Goal: Task Accomplishment & Management: Use online tool/utility

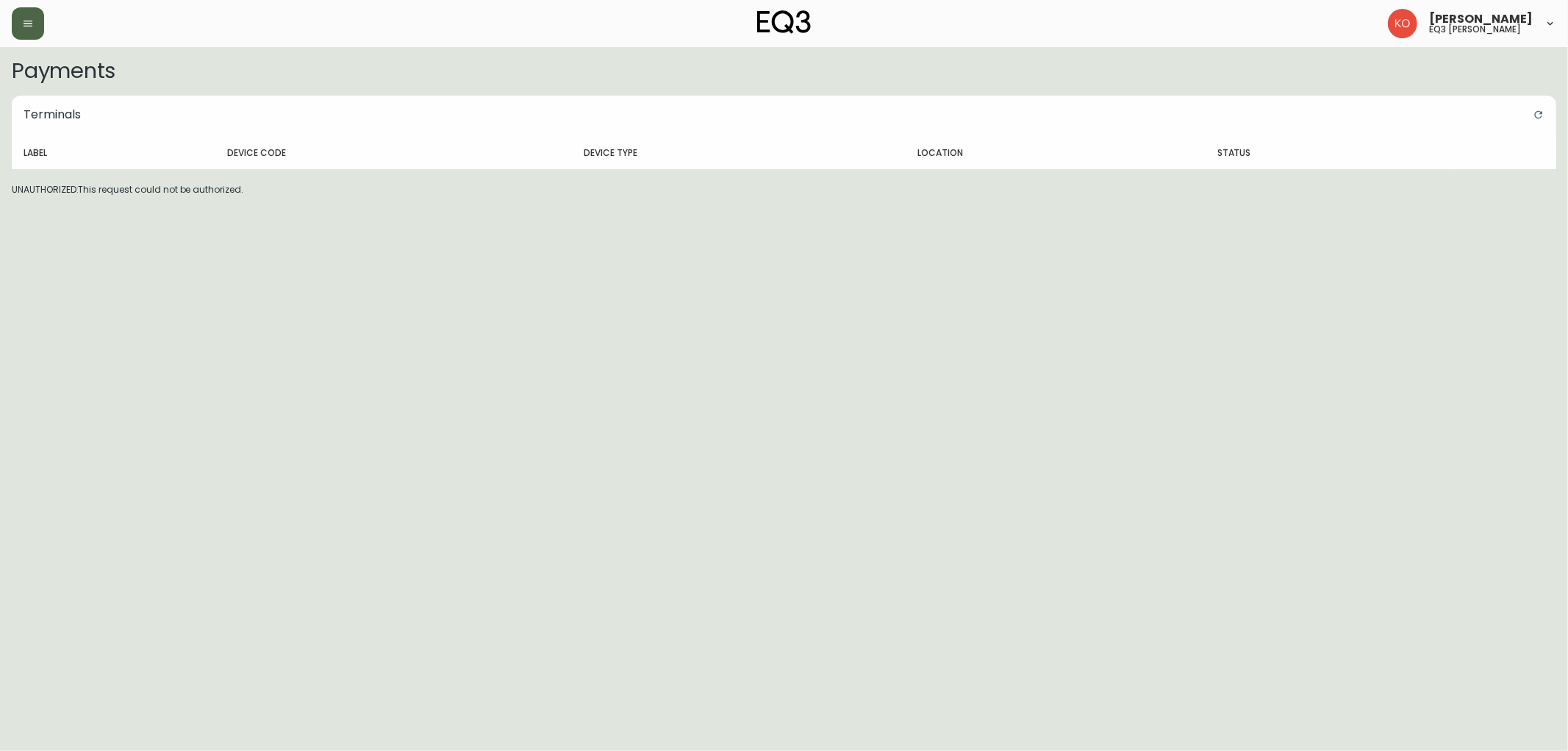
click at [35, 13] on button "button" at bounding box center [28, 23] width 32 height 32
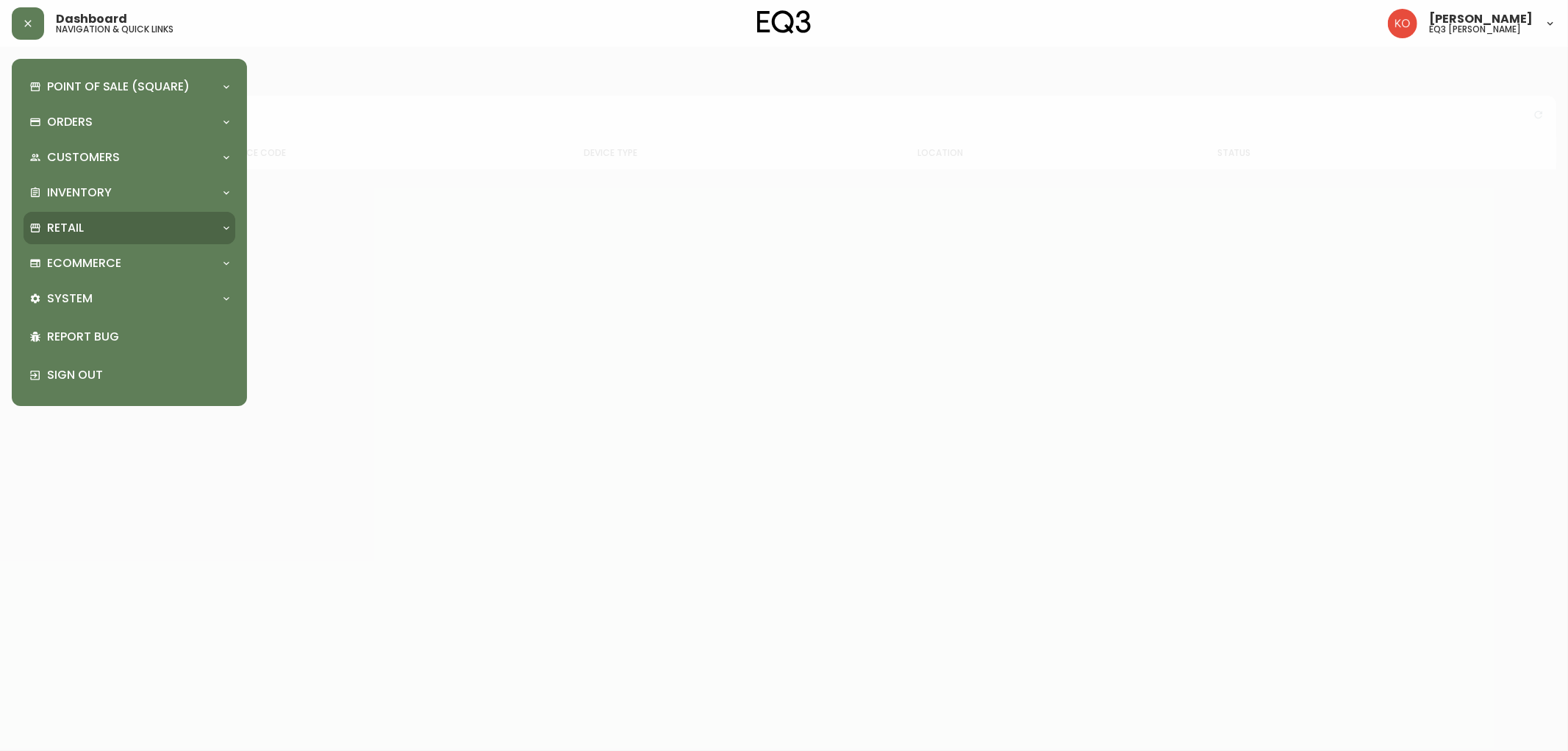
click at [92, 233] on div "Retail" at bounding box center [122, 228] width 185 height 16
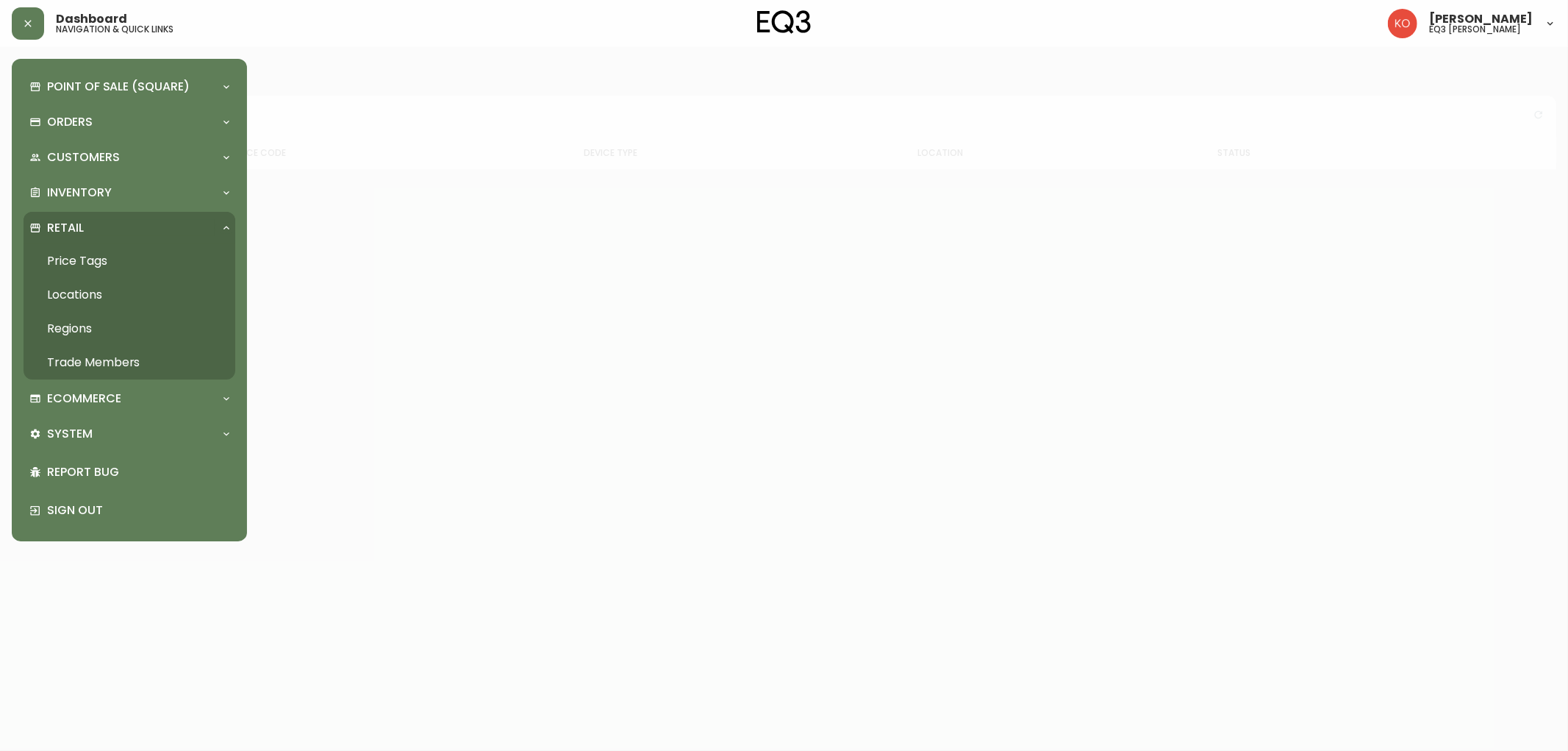
click at [98, 255] on link "Price Tags" at bounding box center [129, 261] width 212 height 34
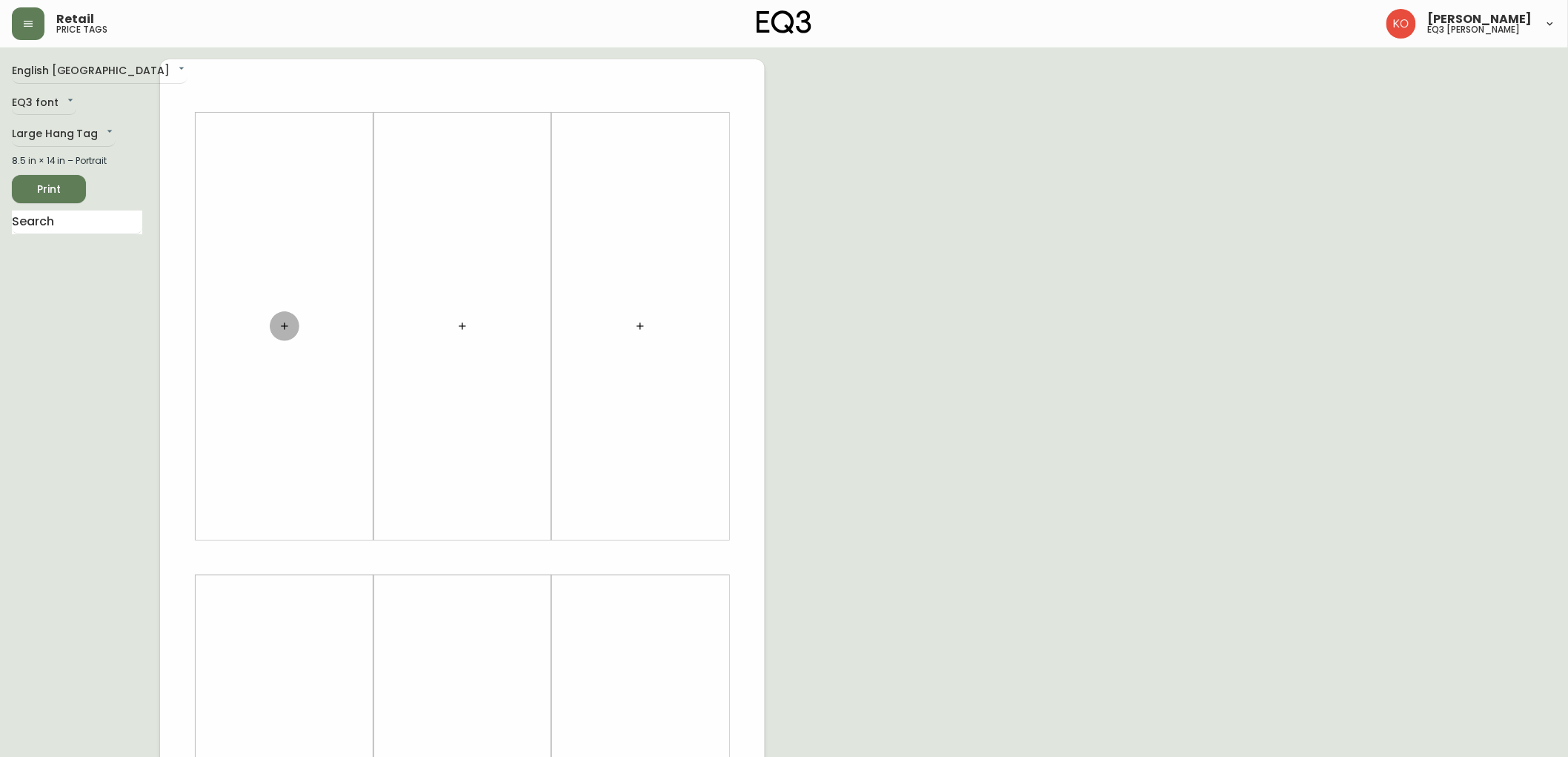
click at [284, 328] on icon "button" at bounding box center [284, 326] width 6 height 6
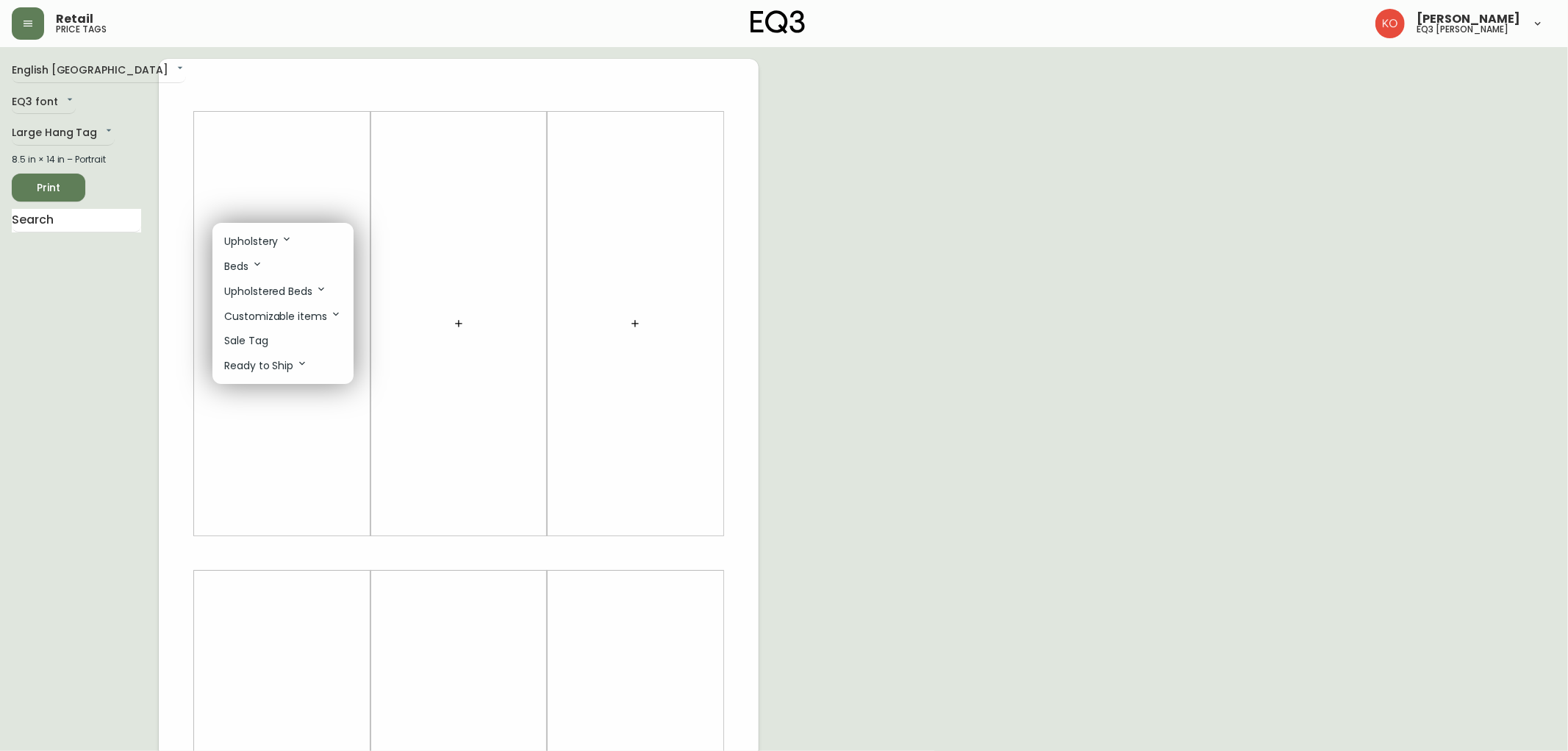
click at [154, 268] on div at bounding box center [784, 376] width 1568 height 751
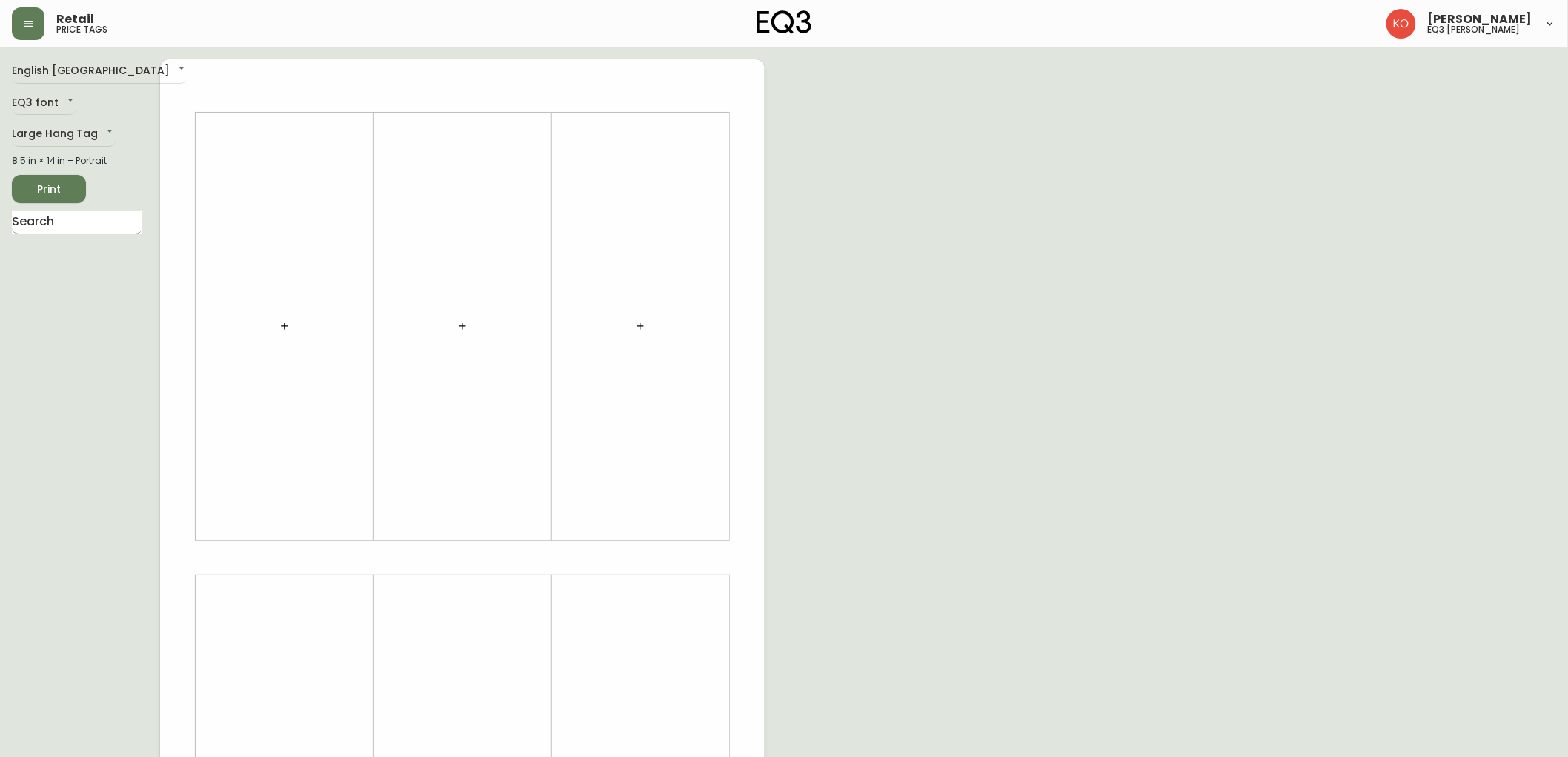
click at [120, 223] on input "text" at bounding box center [77, 222] width 130 height 23
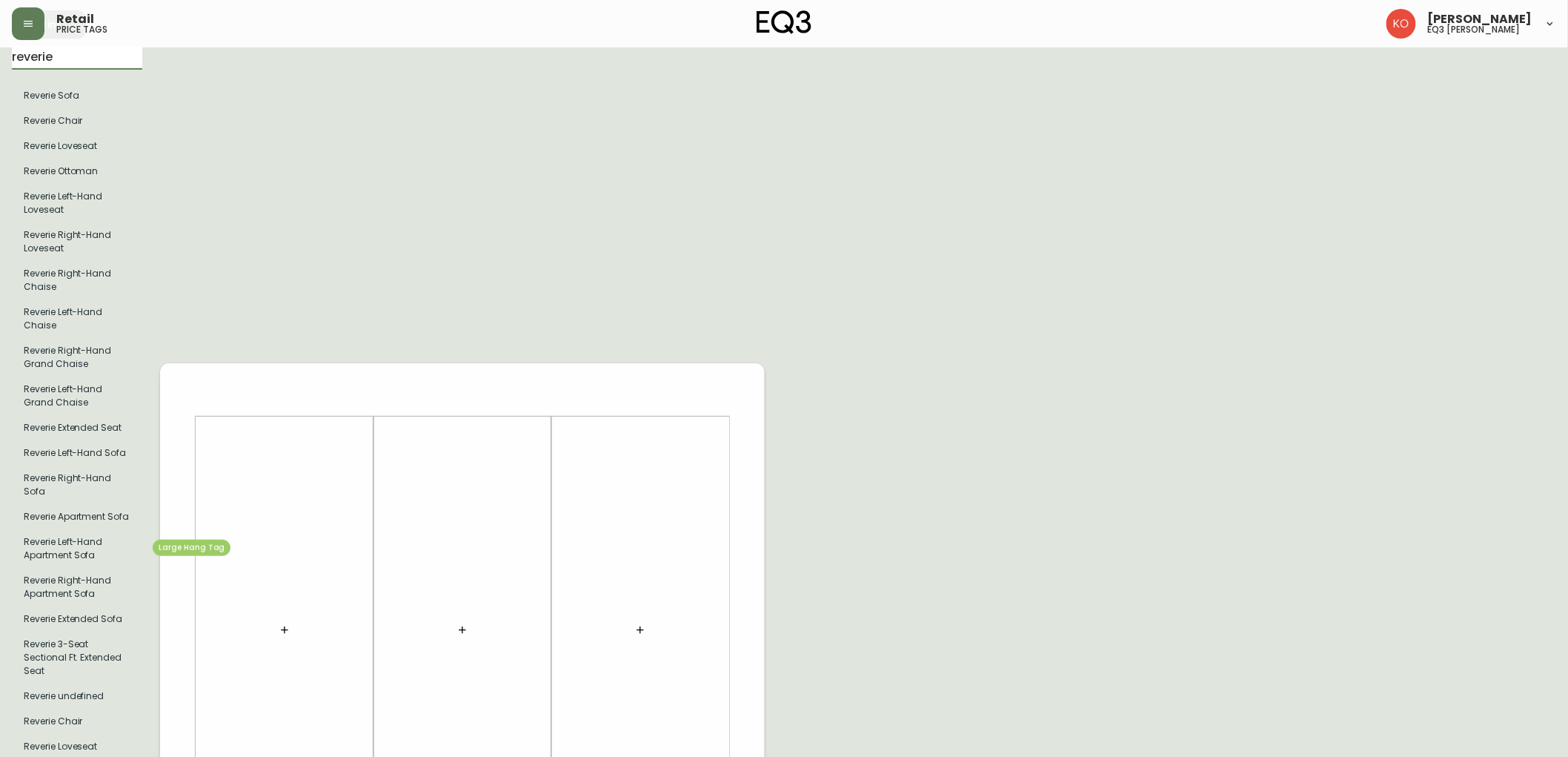
scroll to position [247, 0]
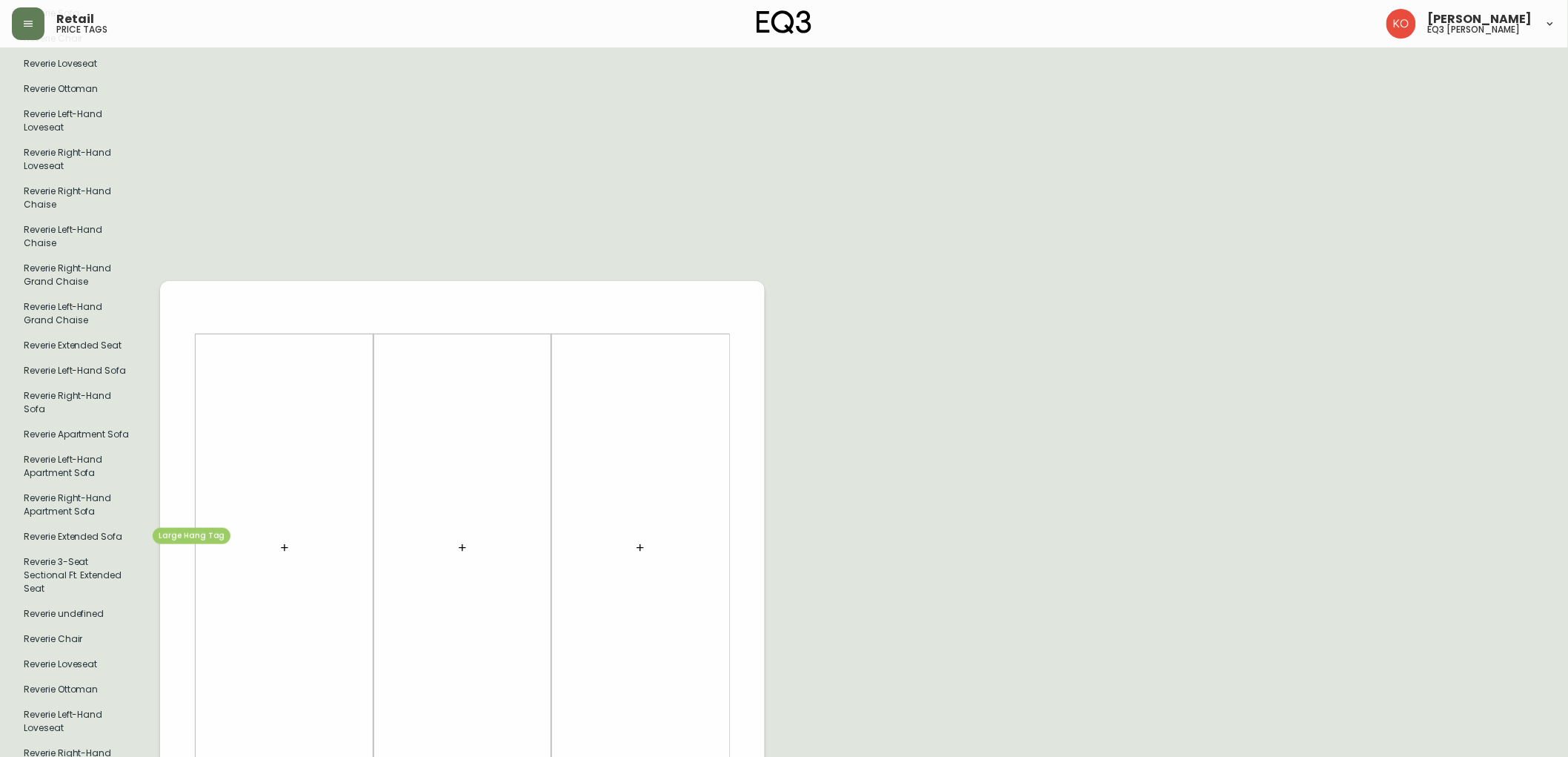
type input "reverie"
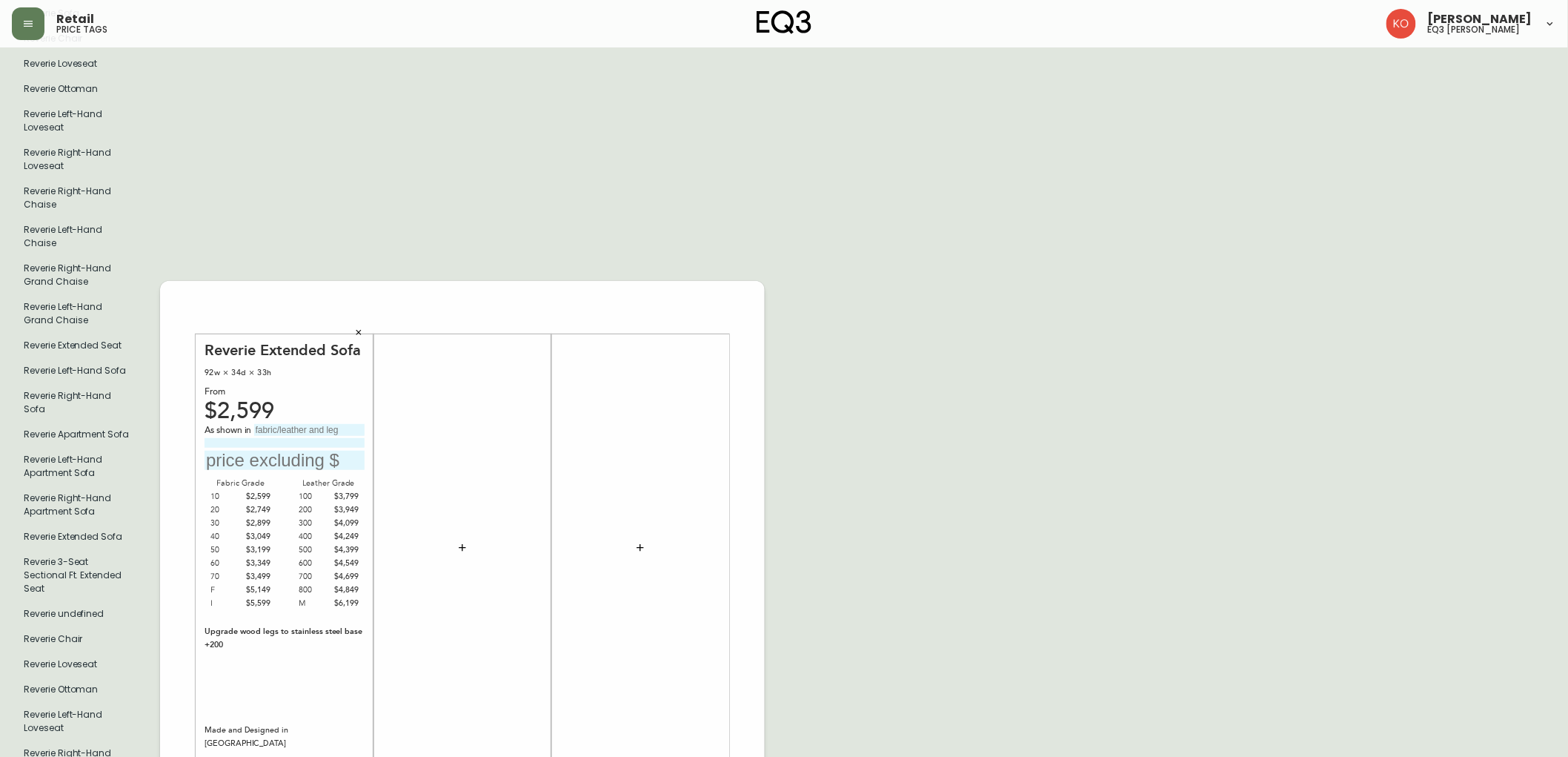
scroll to position [329, 0]
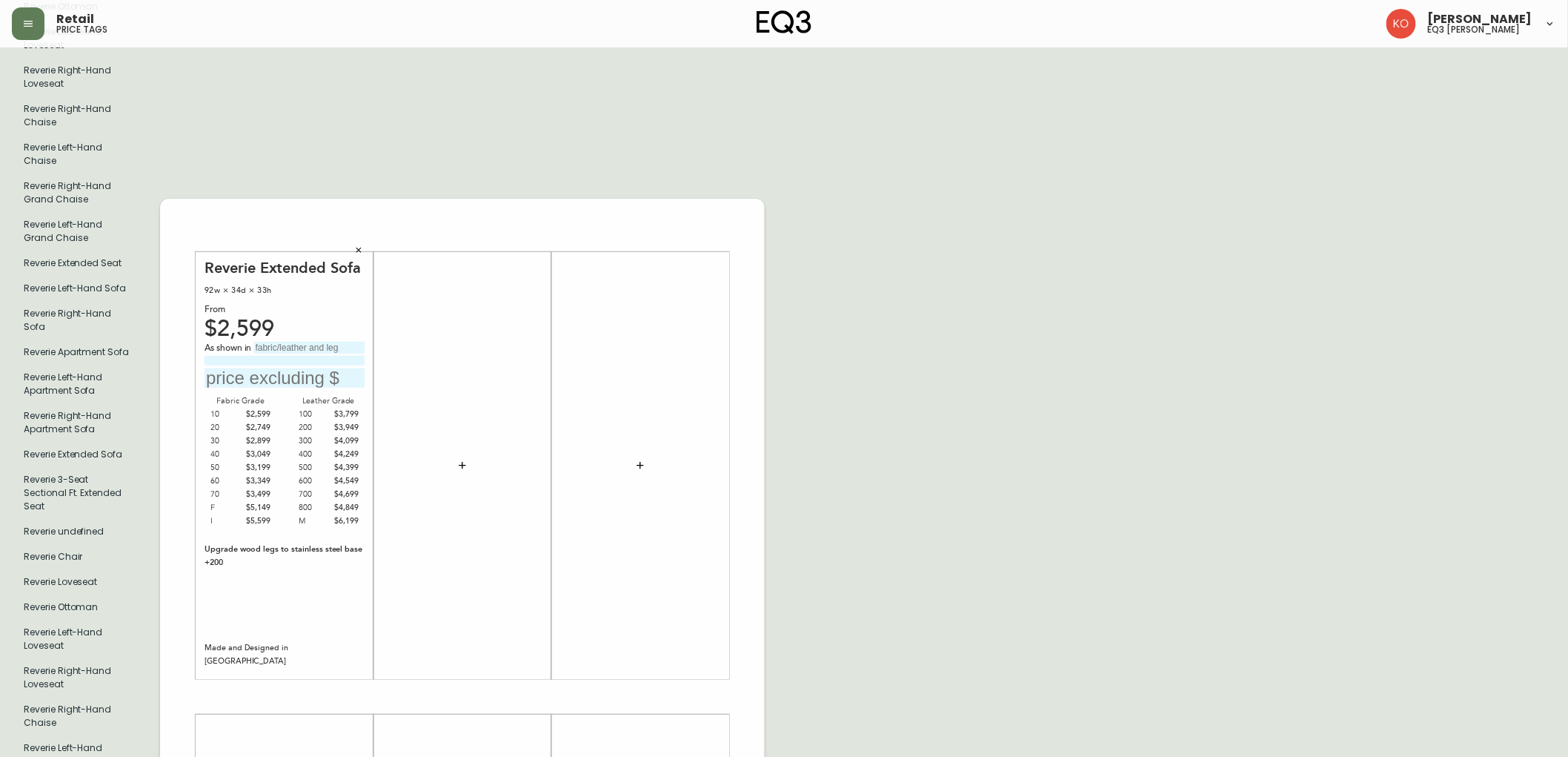
click at [306, 376] on input "text" at bounding box center [285, 378] width 160 height 20
click at [287, 371] on input "text" at bounding box center [285, 378] width 160 height 20
type input "$4849"
click at [969, 482] on div "English Canada en_CA EQ3 font EQ3 Large Hang Tag large 8.5 in × 14 in – Portrai…" at bounding box center [784, 696] width 1545 height 1933
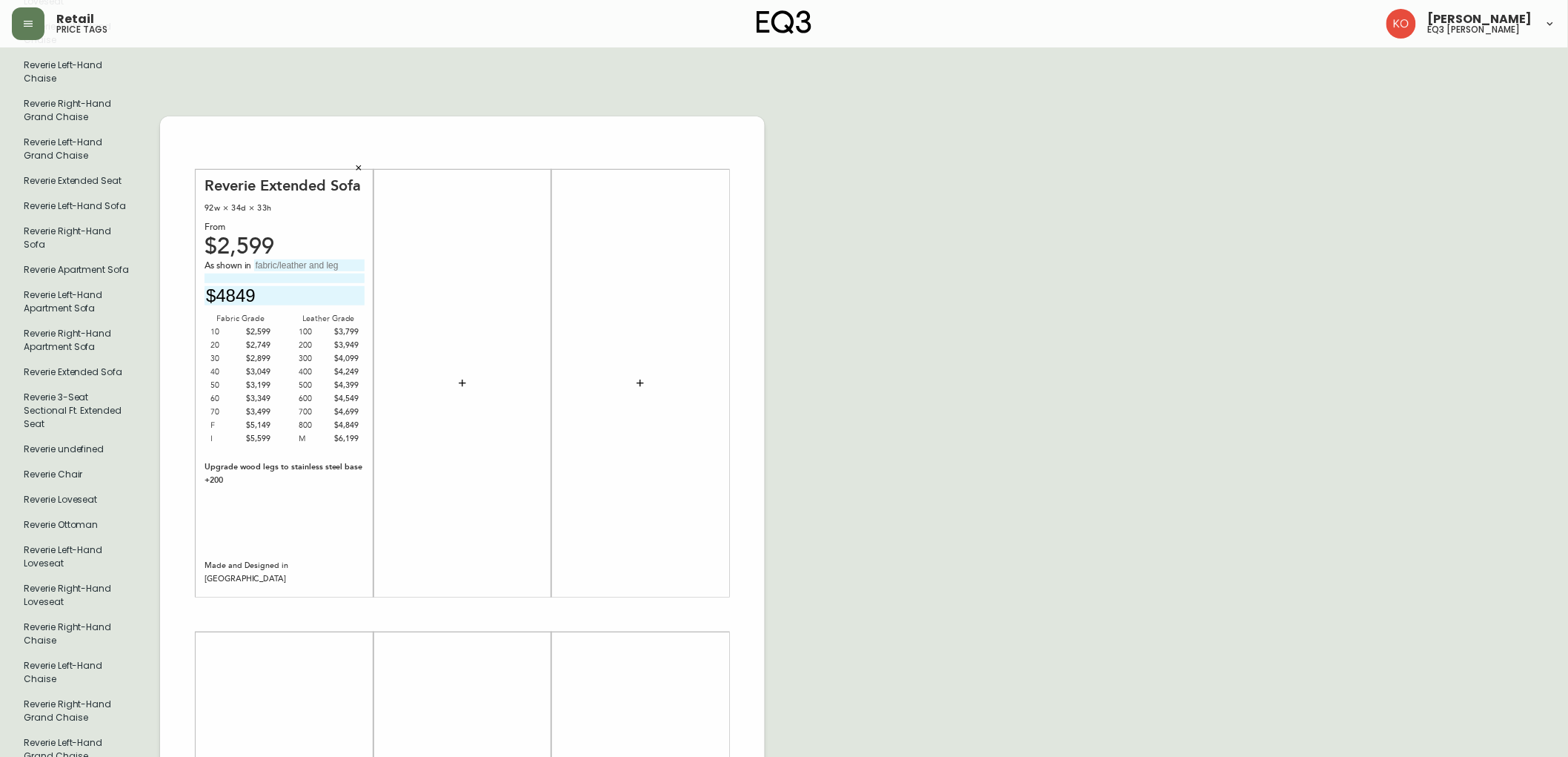
click at [293, 269] on input "text" at bounding box center [309, 265] width 111 height 12
type input "e"
type input "Ecco nero"
click at [406, 66] on div "Reverie Extended Sofa 92w × 34d × 33h From $2,599 As shown in Ecco nero $4849 F…" at bounding box center [463, 615] width 605 height 1933
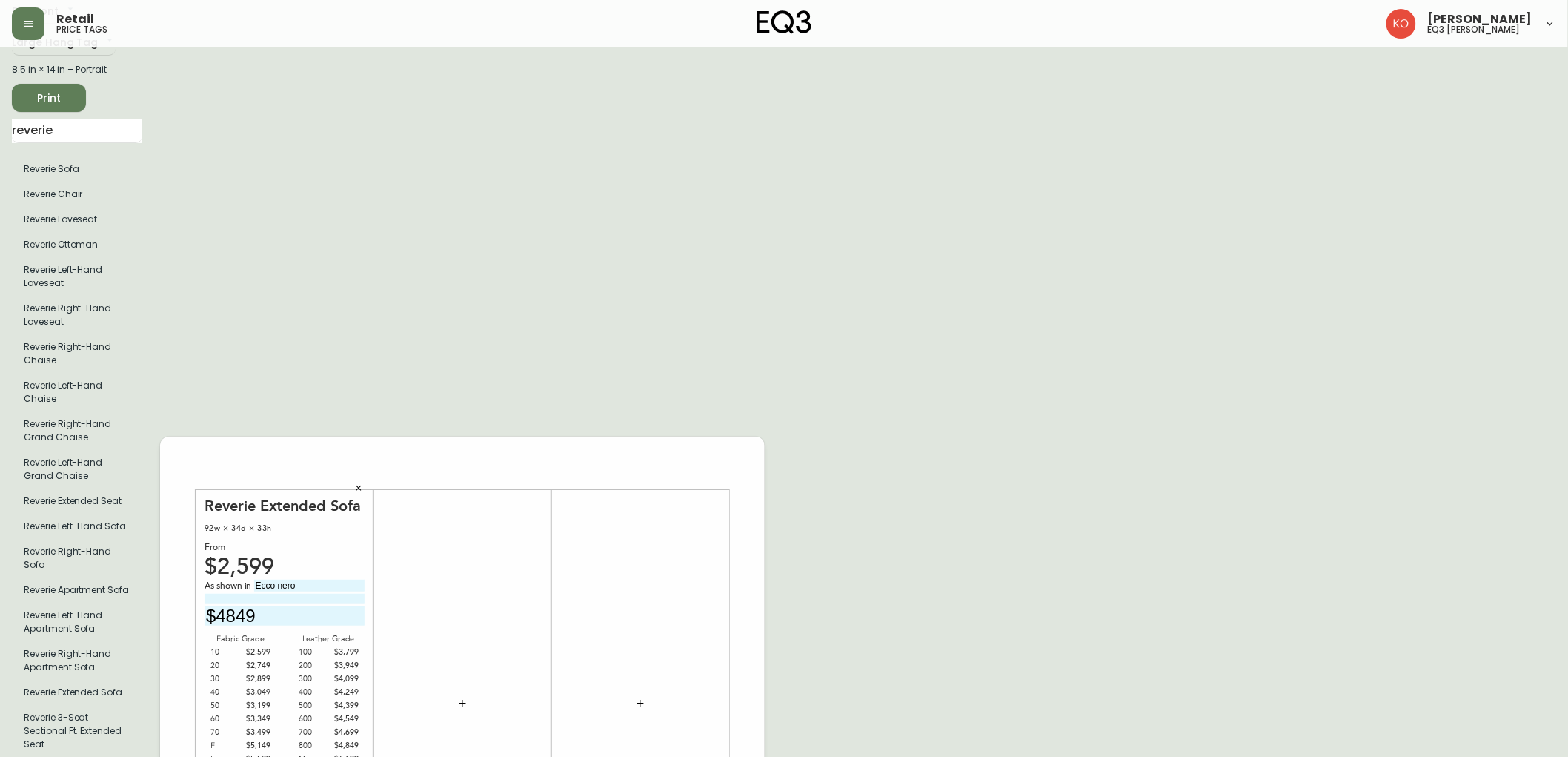
scroll to position [0, 0]
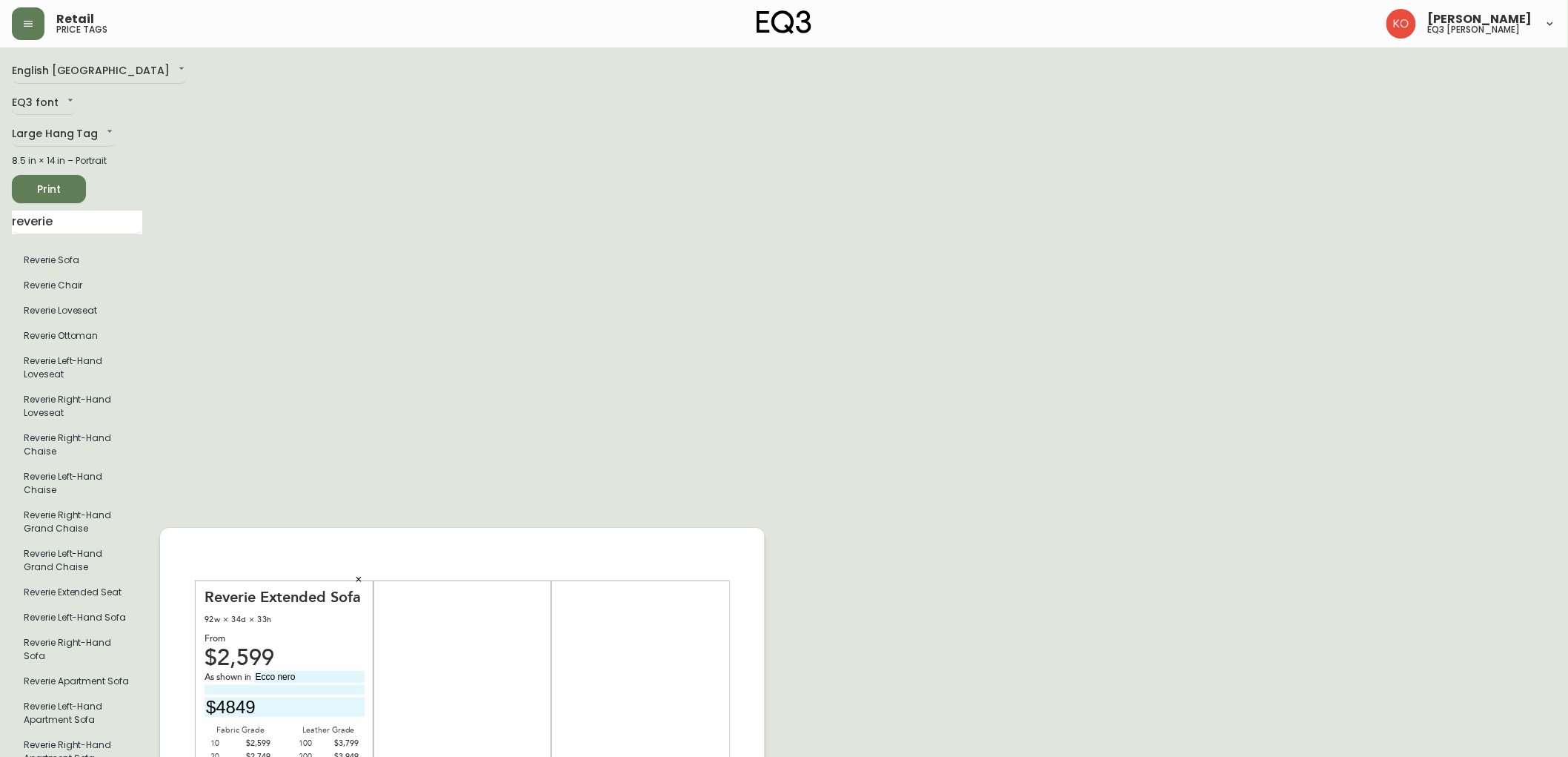
click at [71, 190] on span "Print" at bounding box center [49, 189] width 50 height 19
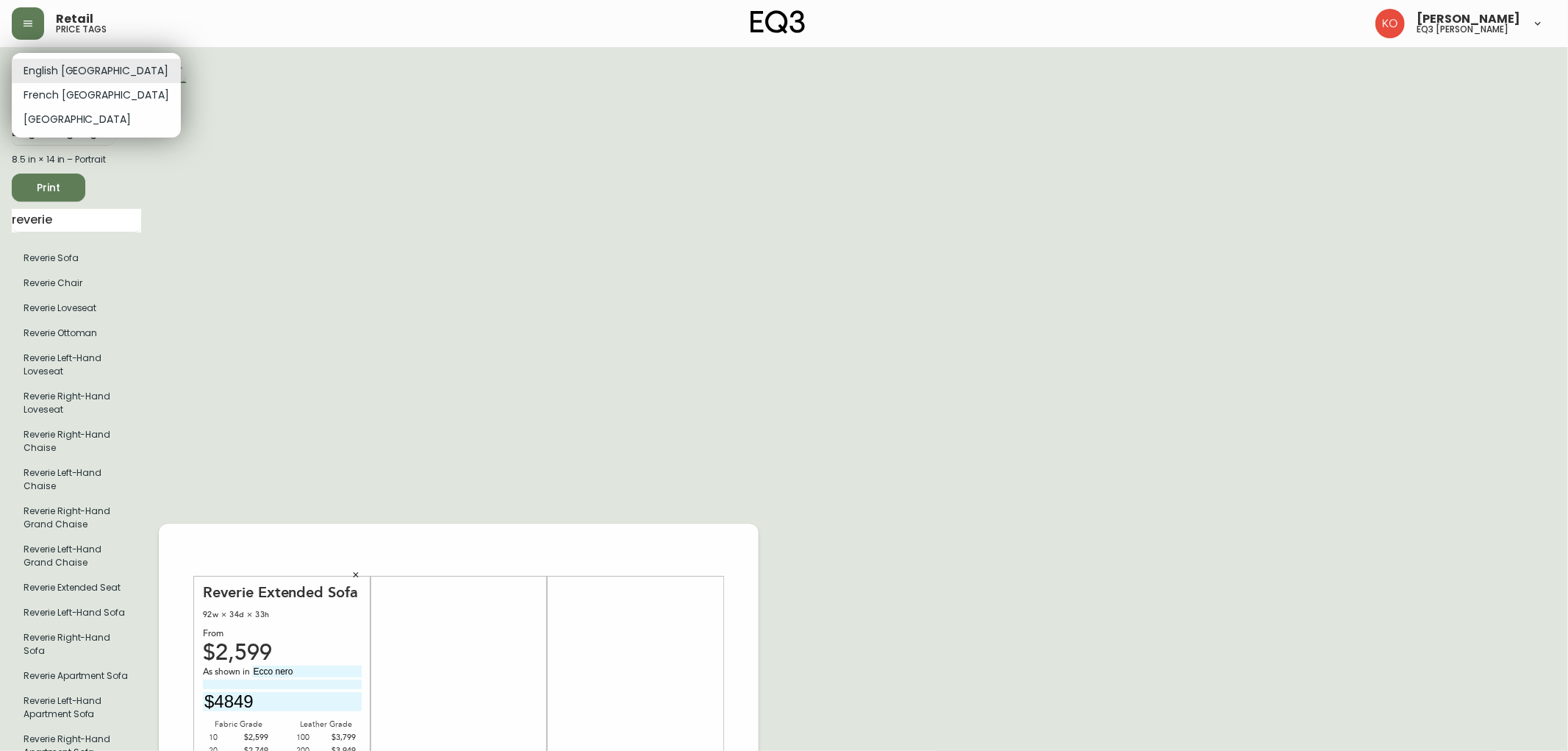
click at [75, 91] on li "French [GEOGRAPHIC_DATA]" at bounding box center [96, 95] width 169 height 24
type input "fr_CA"
type input "4849$"
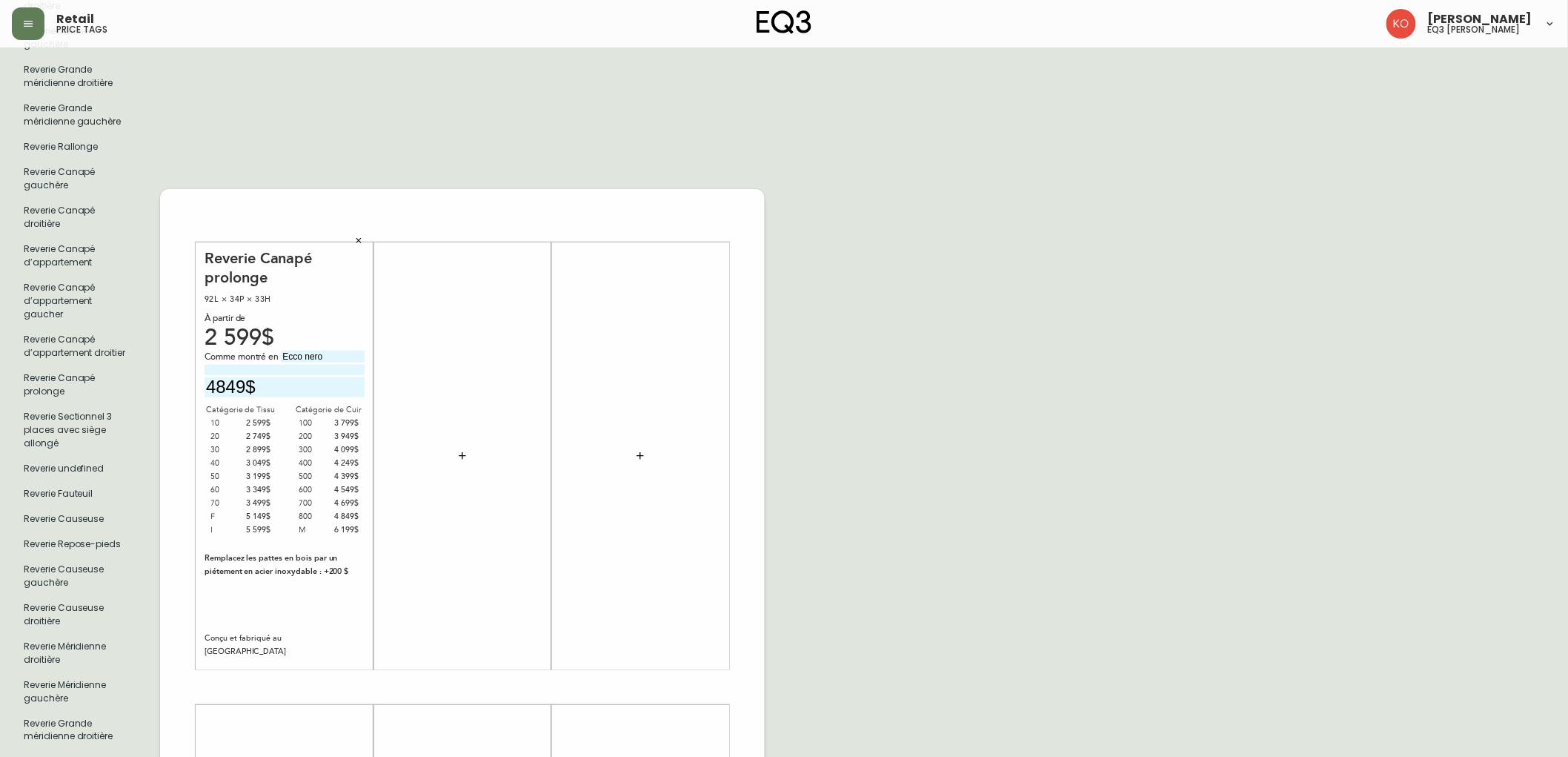
scroll to position [658, 0]
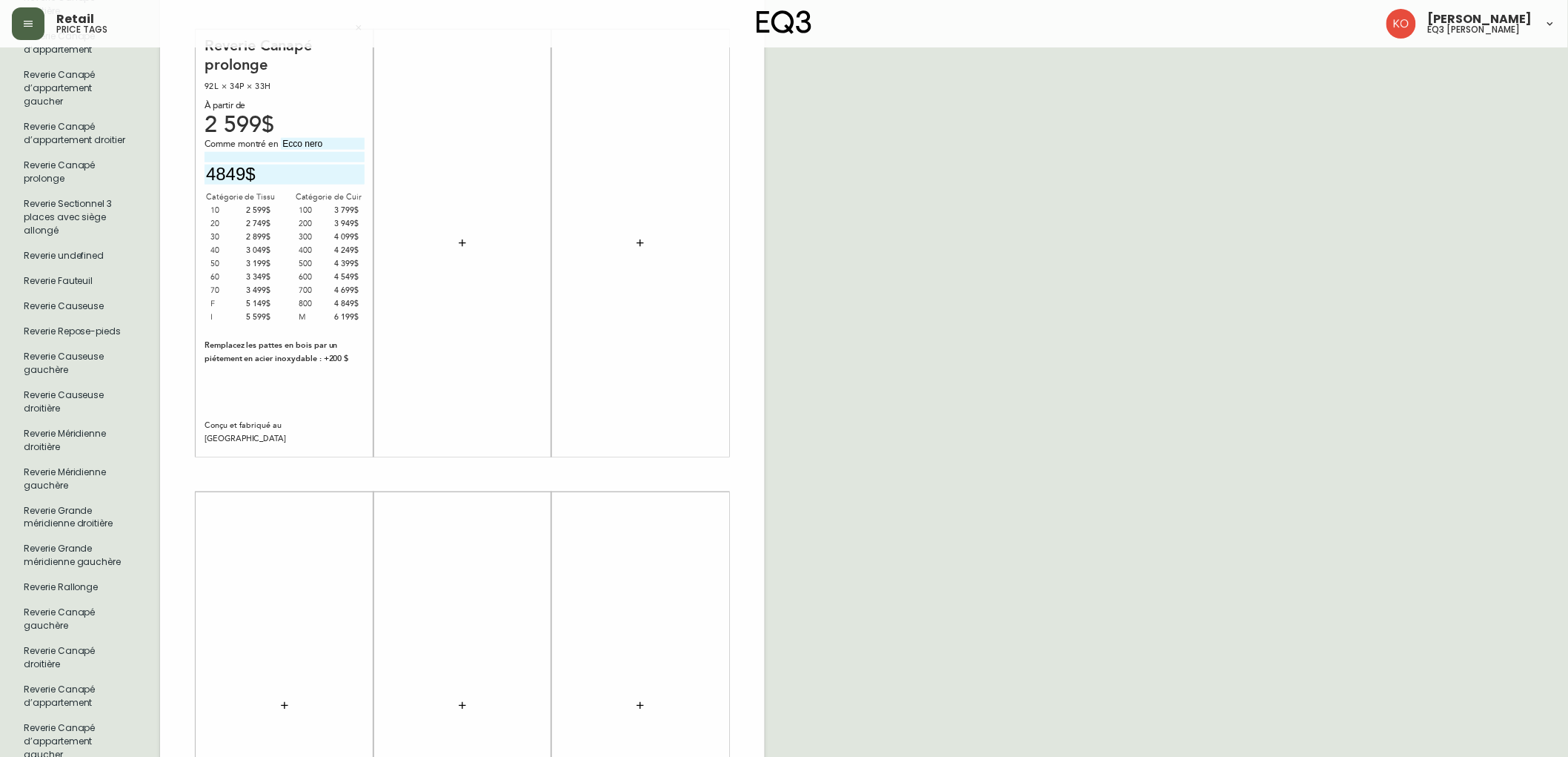
click at [34, 27] on button "button" at bounding box center [28, 23] width 32 height 32
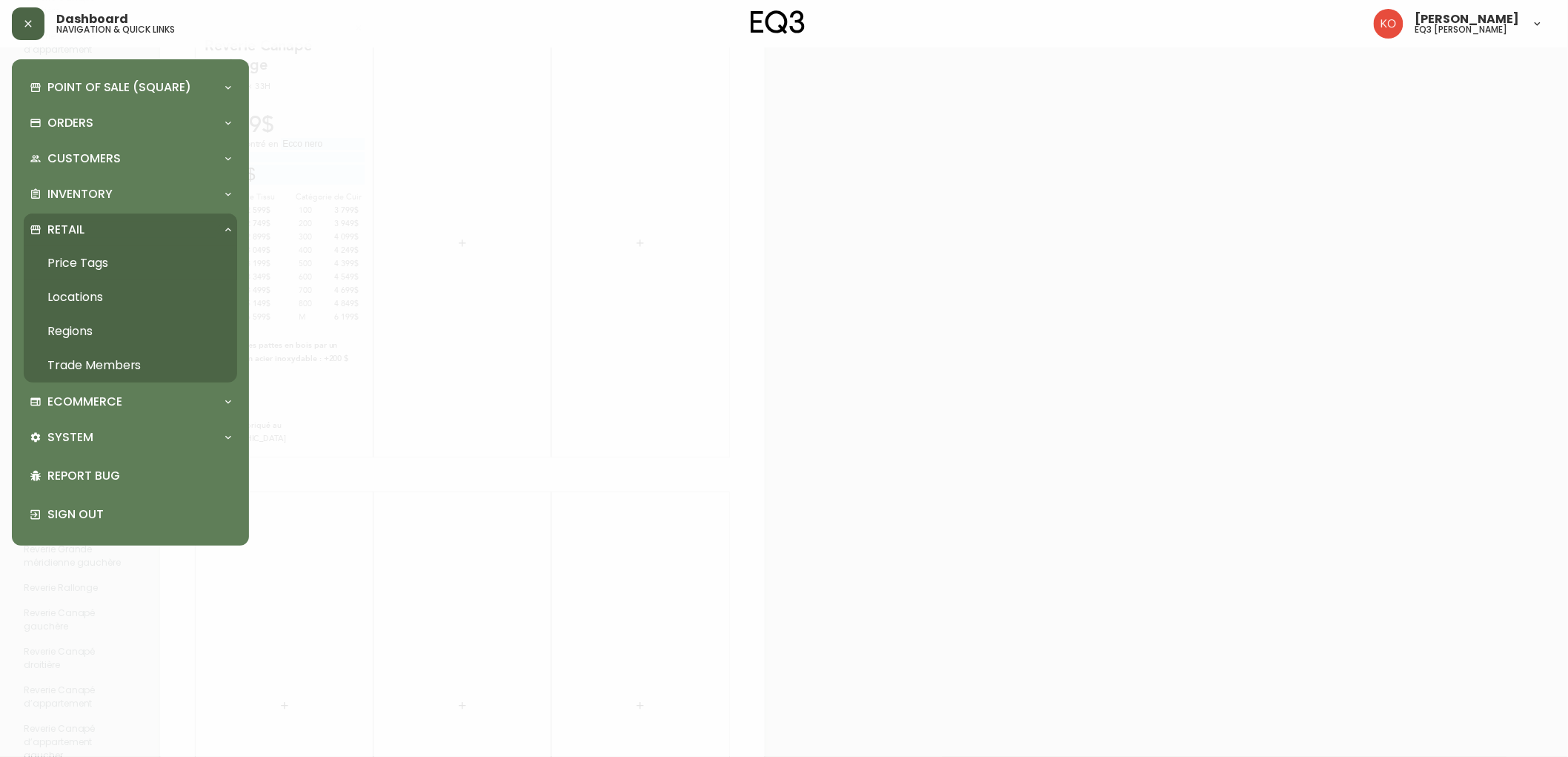
scroll to position [659, 0]
click at [768, 399] on div at bounding box center [790, 378] width 1580 height 757
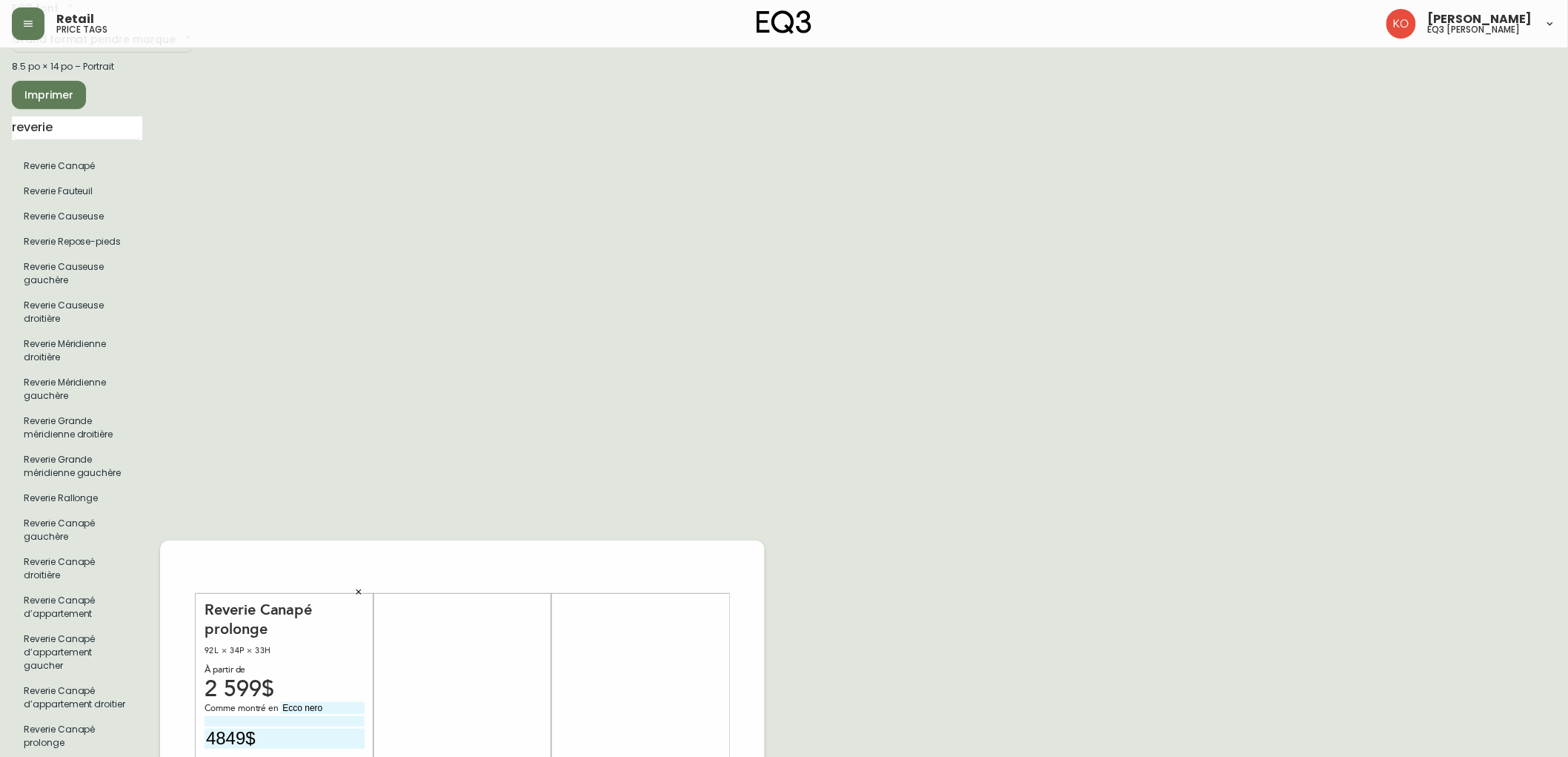
scroll to position [0, 0]
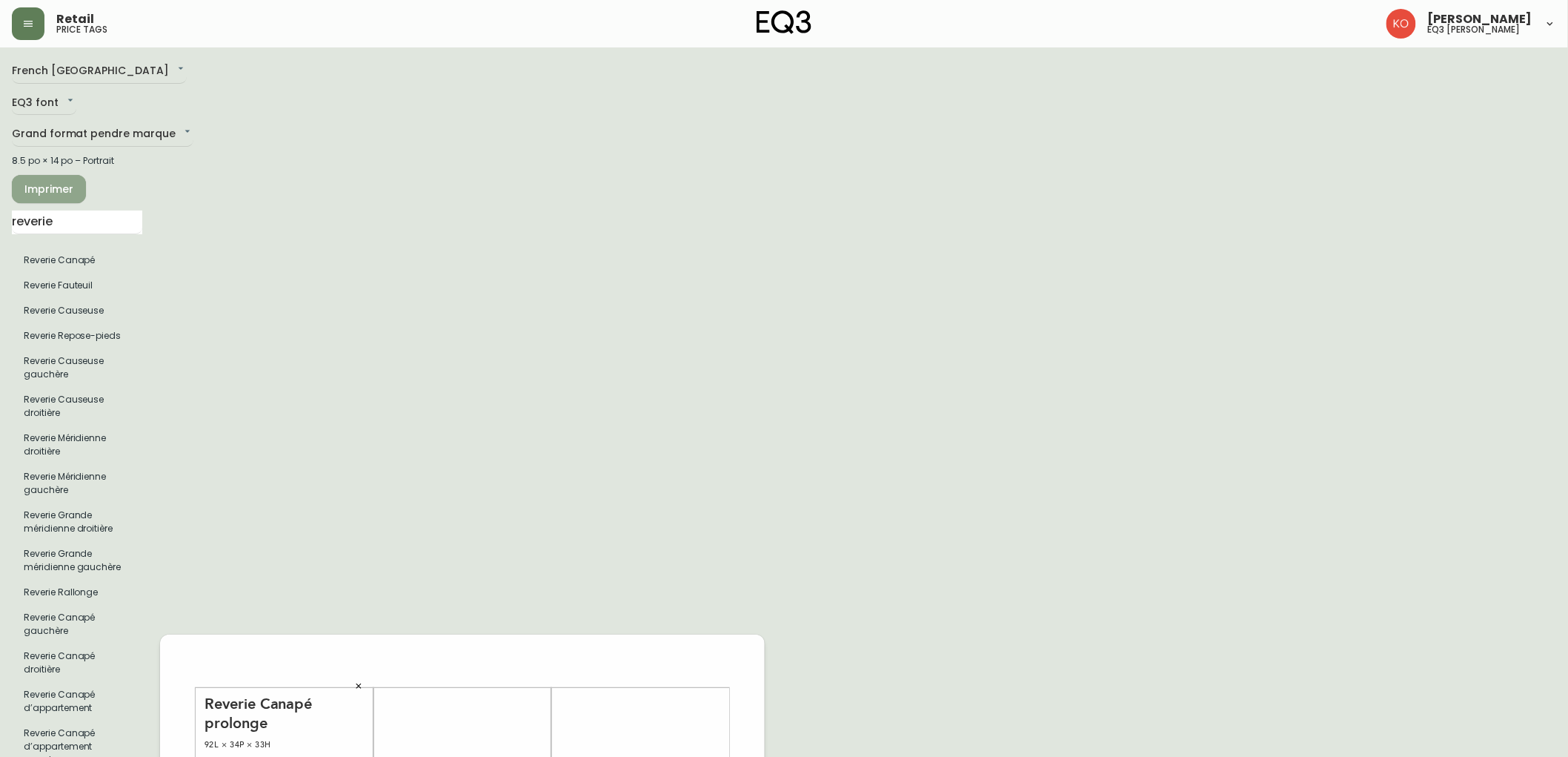
click at [44, 184] on span "Imprimer" at bounding box center [49, 189] width 50 height 19
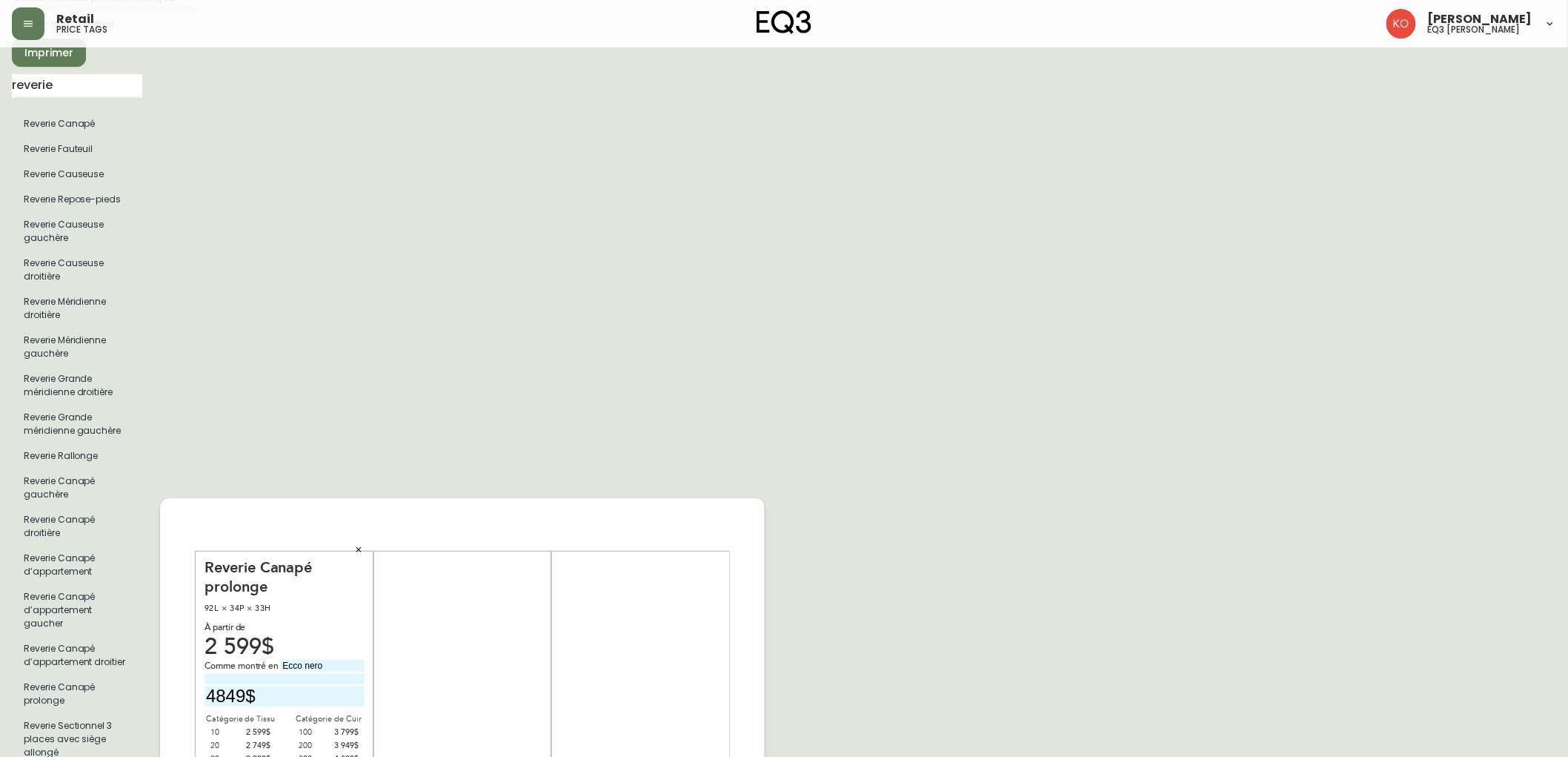
scroll to position [412, 0]
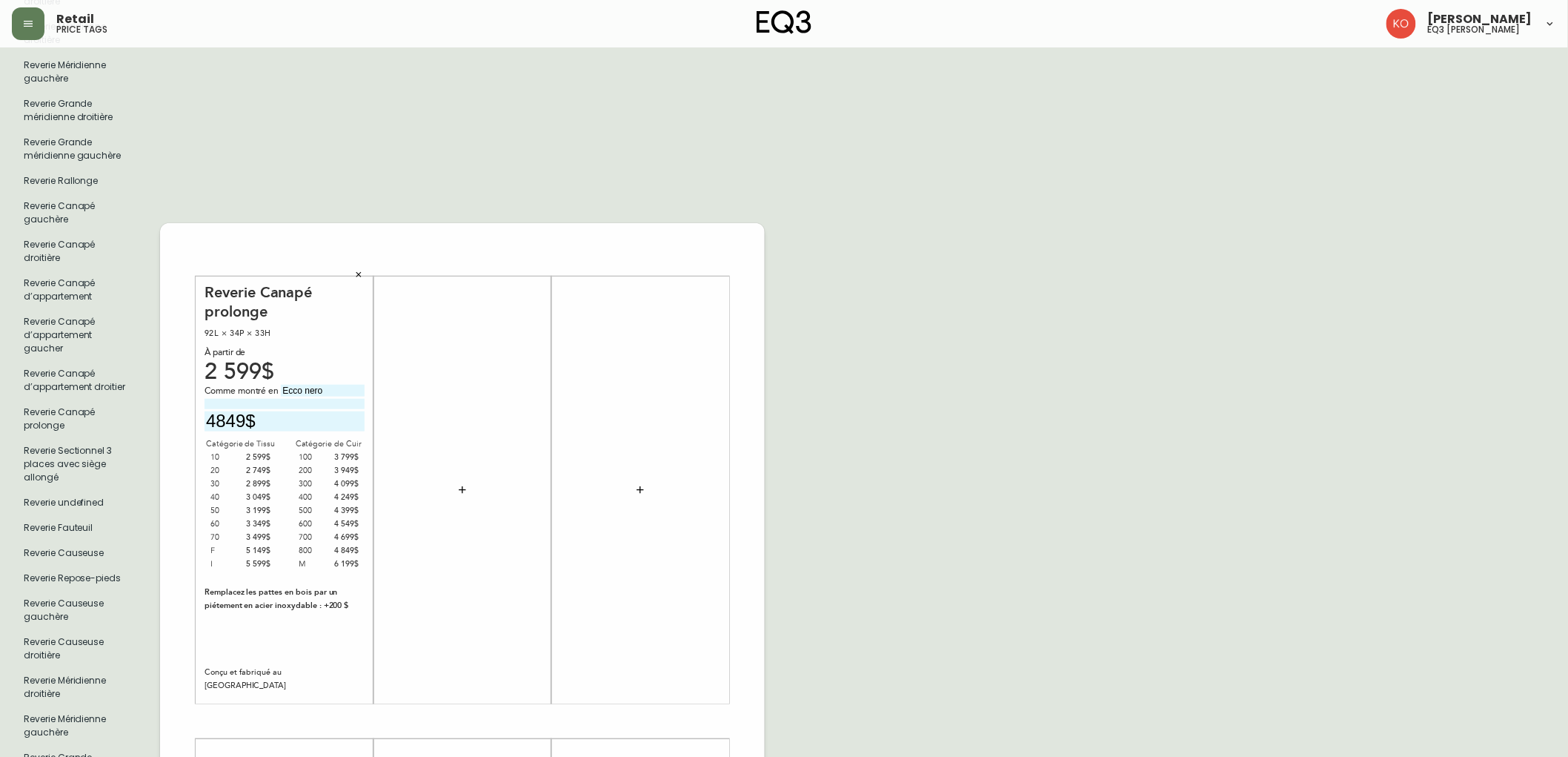
click at [462, 486] on icon "button" at bounding box center [462, 489] width 6 height 6
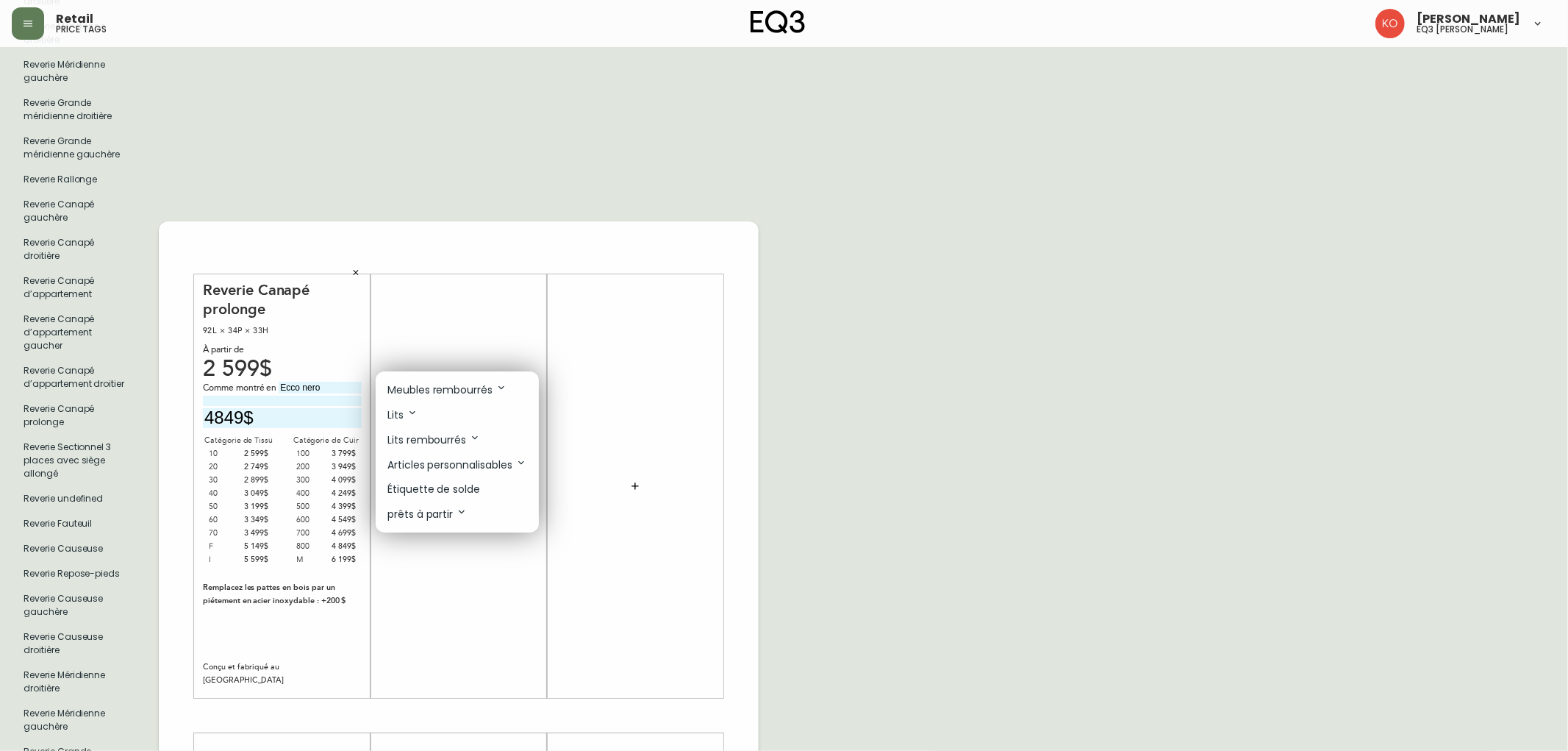
click at [429, 196] on div at bounding box center [784, 376] width 1568 height 751
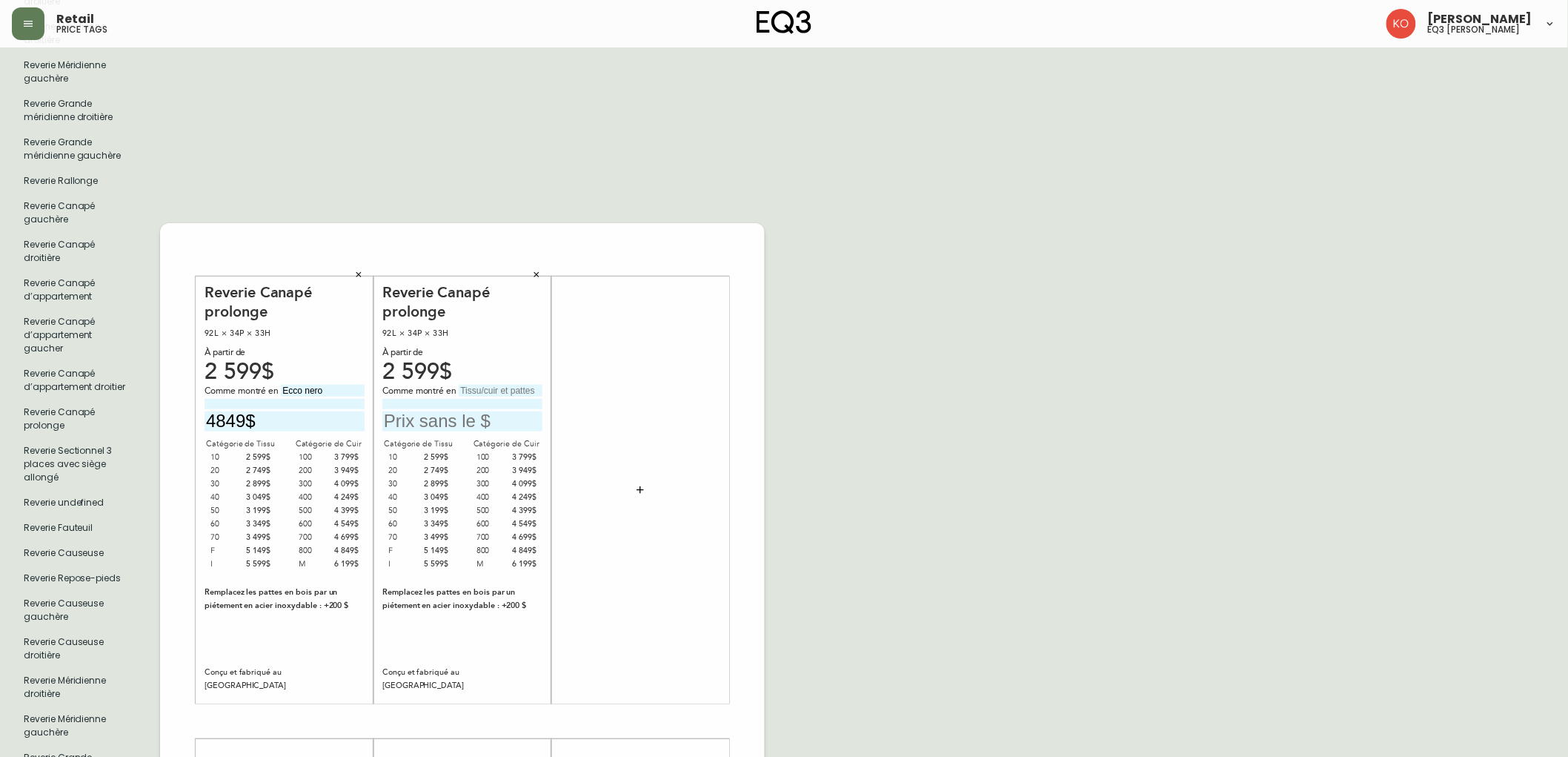
click at [438, 412] on input "text" at bounding box center [463, 421] width 160 height 20
type input "4849$"
click at [488, 385] on input "text" at bounding box center [501, 391] width 84 height 12
type input "e"
type input "Ecco nero"
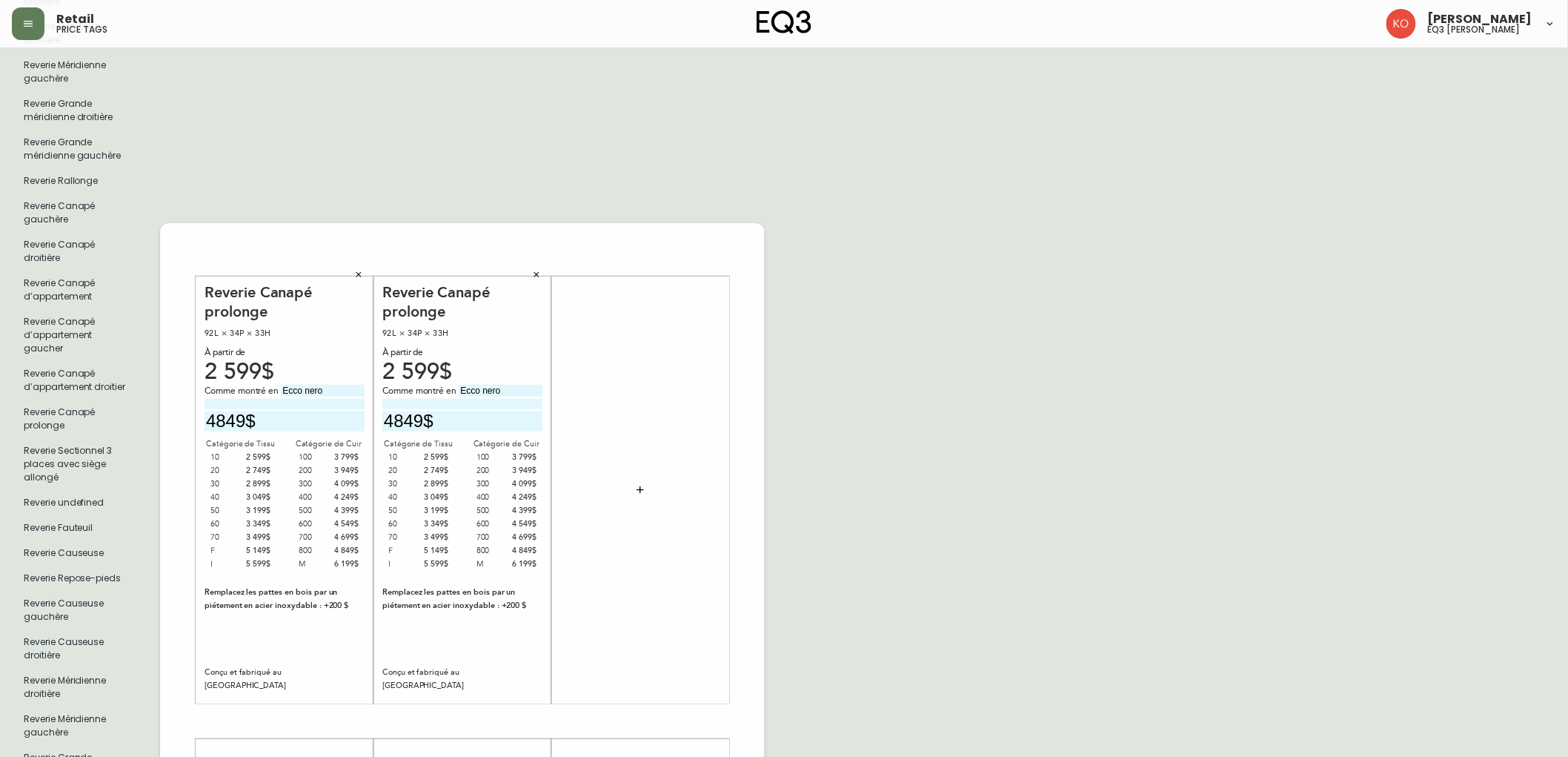
click at [780, 256] on div "French Canada fr_CA EQ3 font EQ3 Grand format pendre marque large 8.5 po × 14 p…" at bounding box center [784, 721] width 1545 height 2146
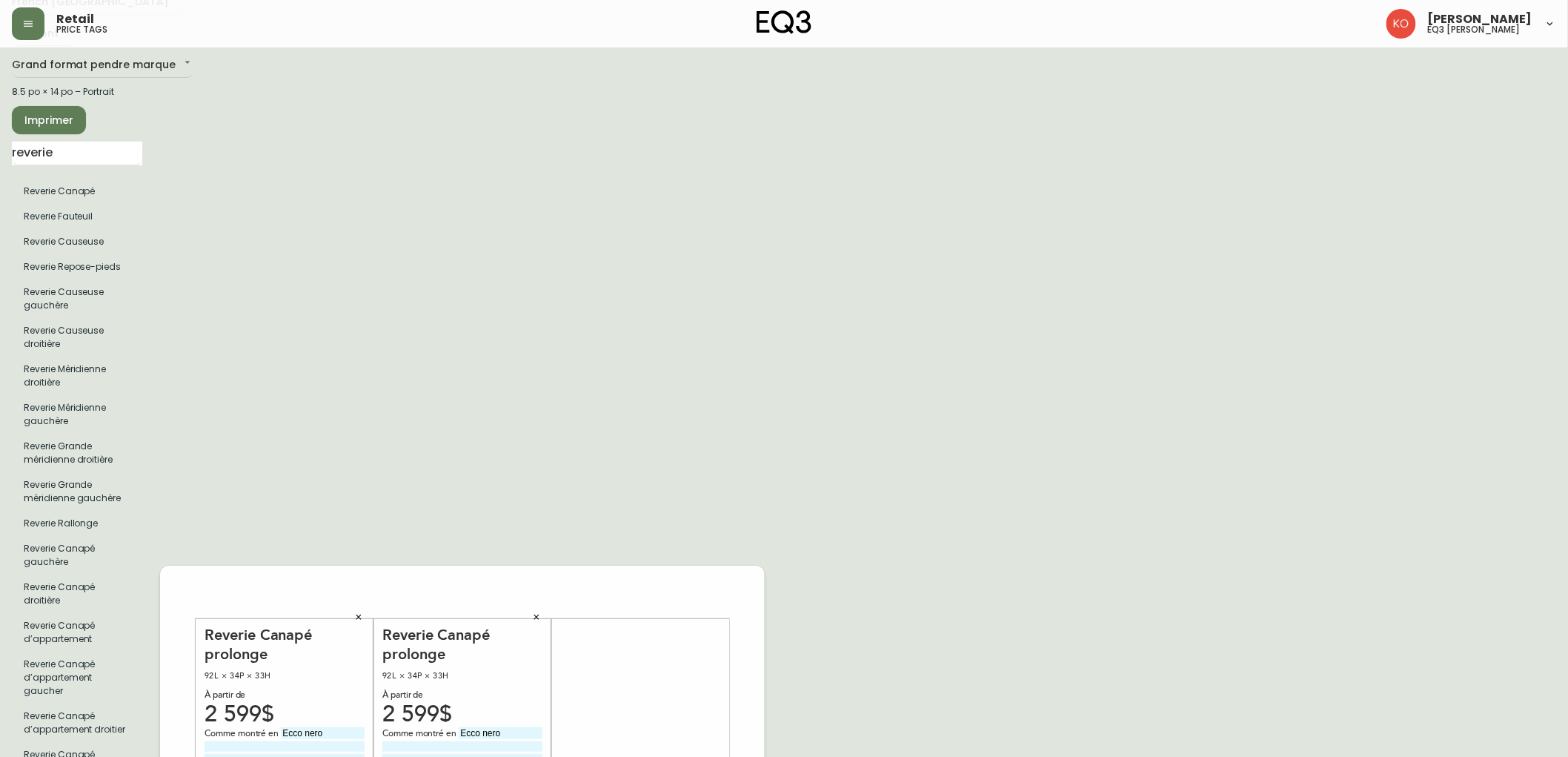
scroll to position [0, 0]
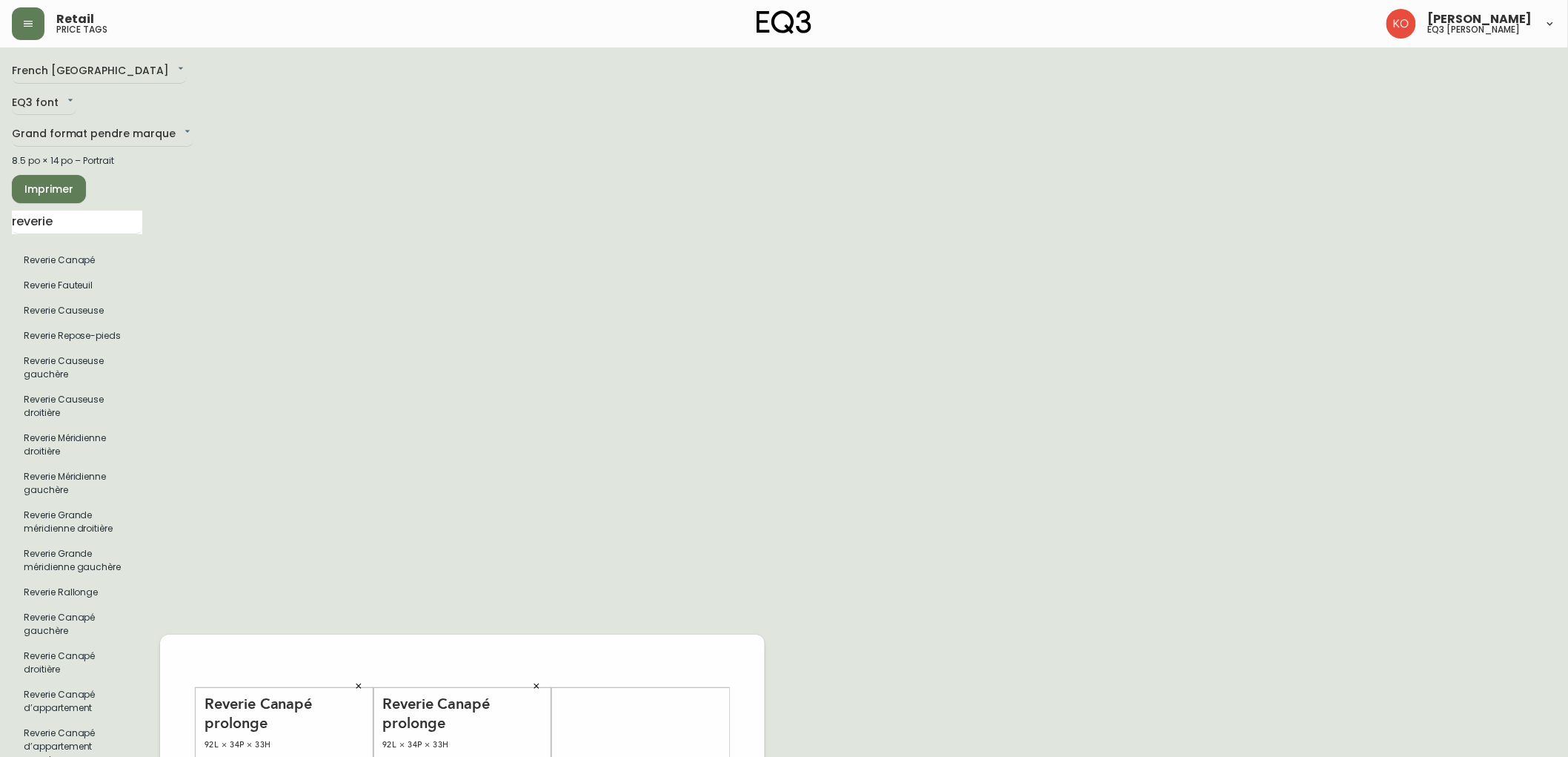
click at [57, 184] on span "Imprimer" at bounding box center [49, 189] width 50 height 19
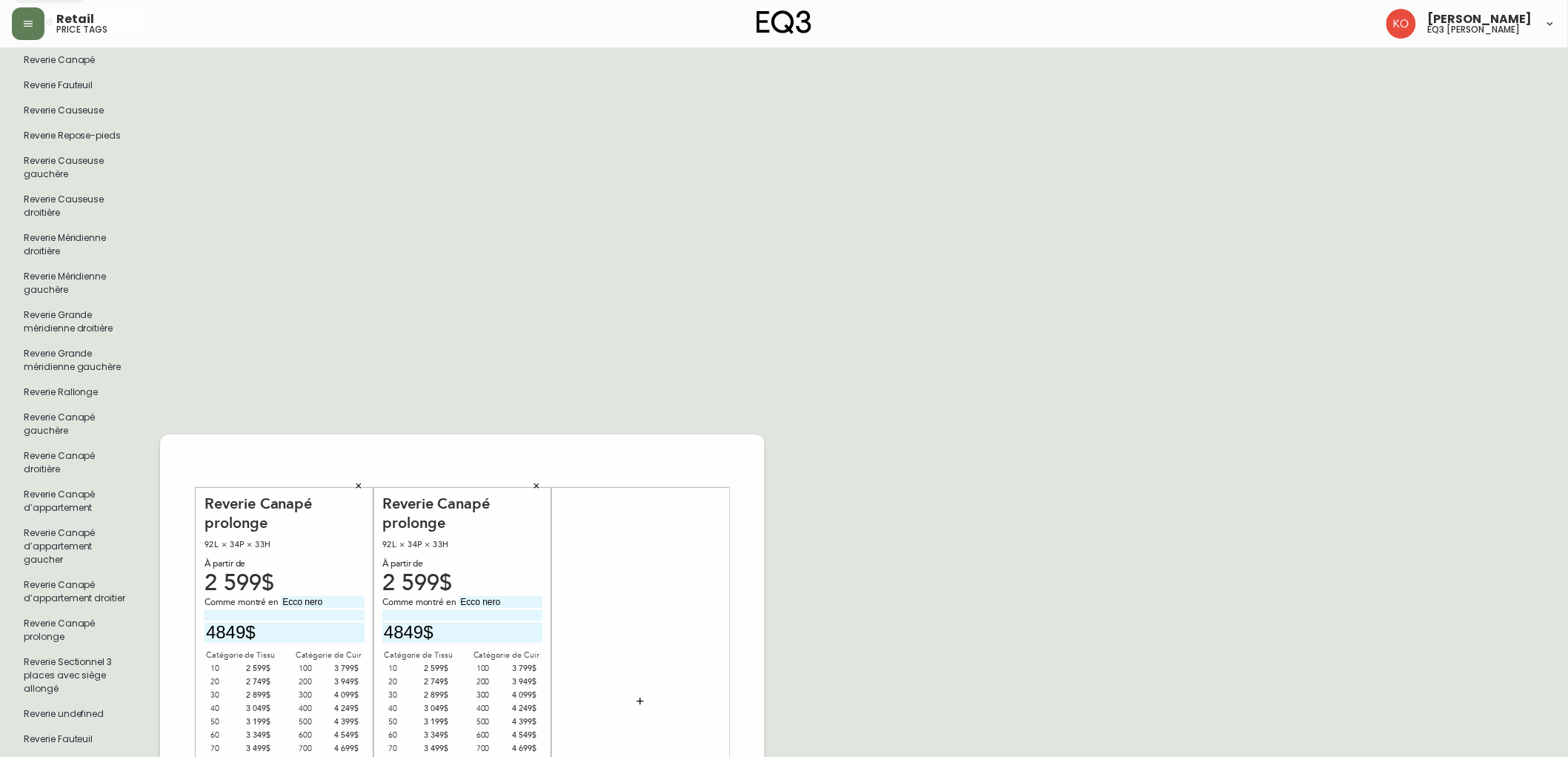
scroll to position [247, 0]
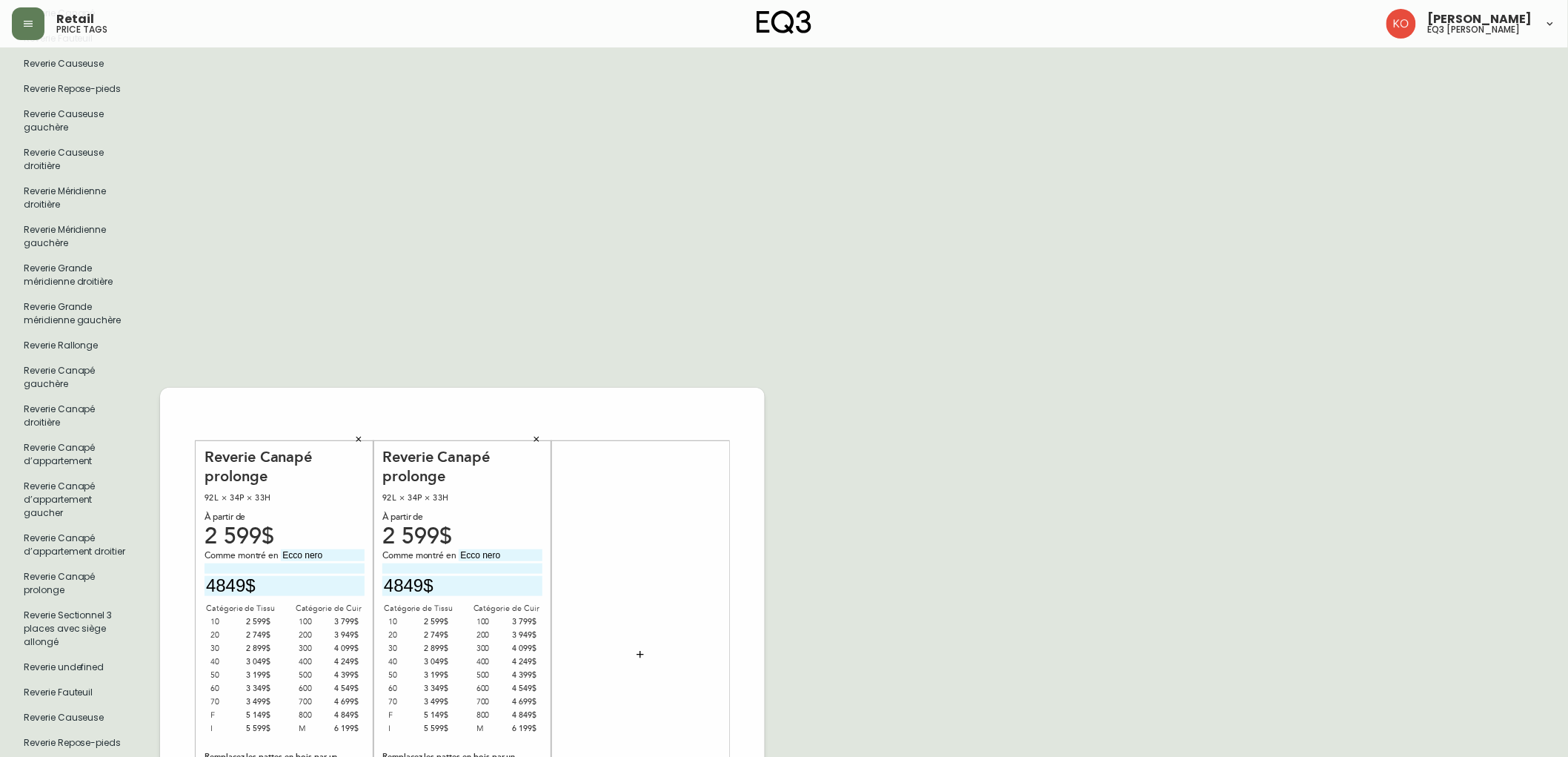
click at [358, 428] on button "button" at bounding box center [358, 438] width 22 height 22
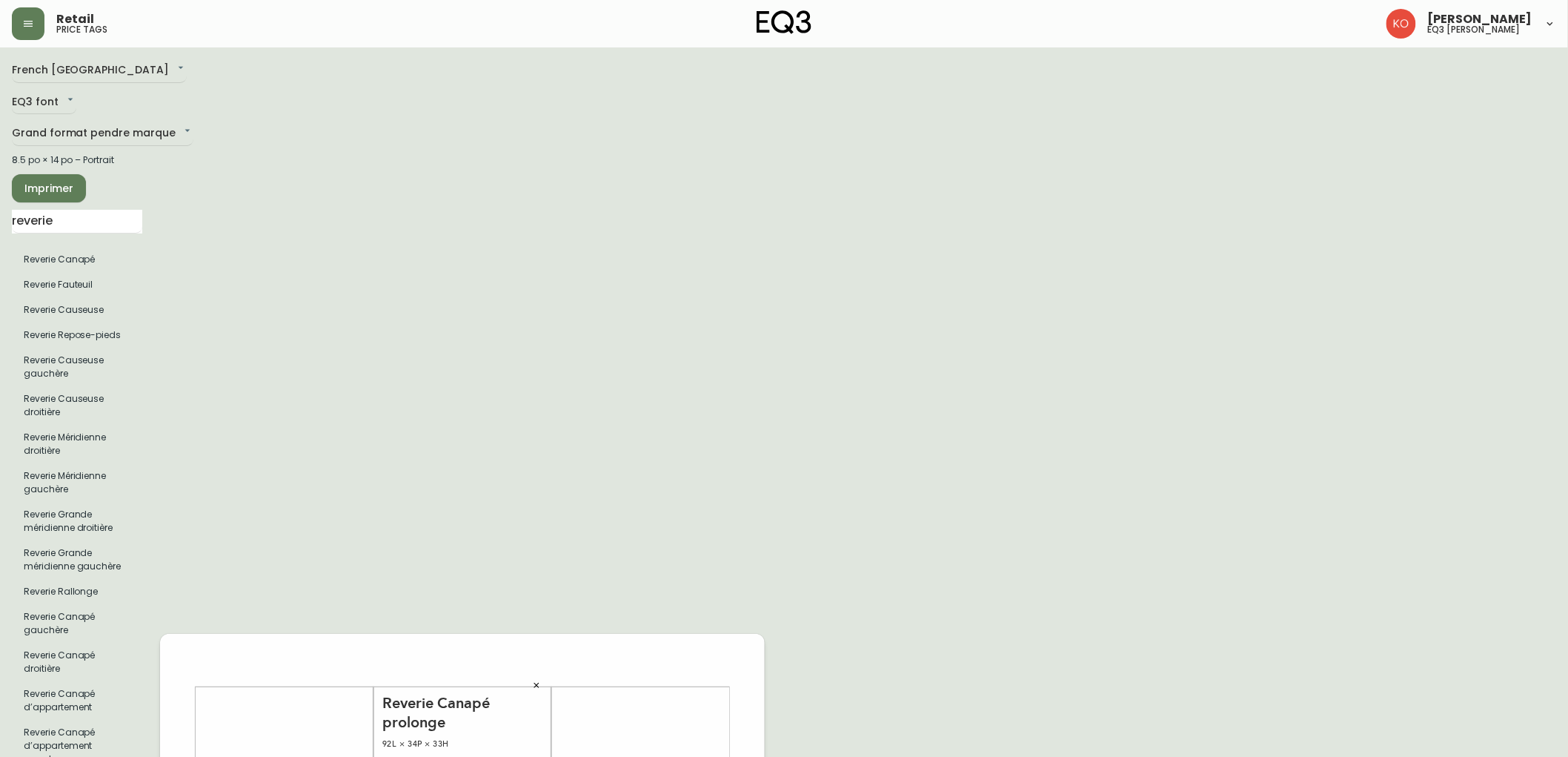
scroll to position [0, 0]
click at [53, 187] on span "Imprimer" at bounding box center [49, 189] width 50 height 19
click at [57, 184] on span "Imprimer" at bounding box center [49, 189] width 50 height 19
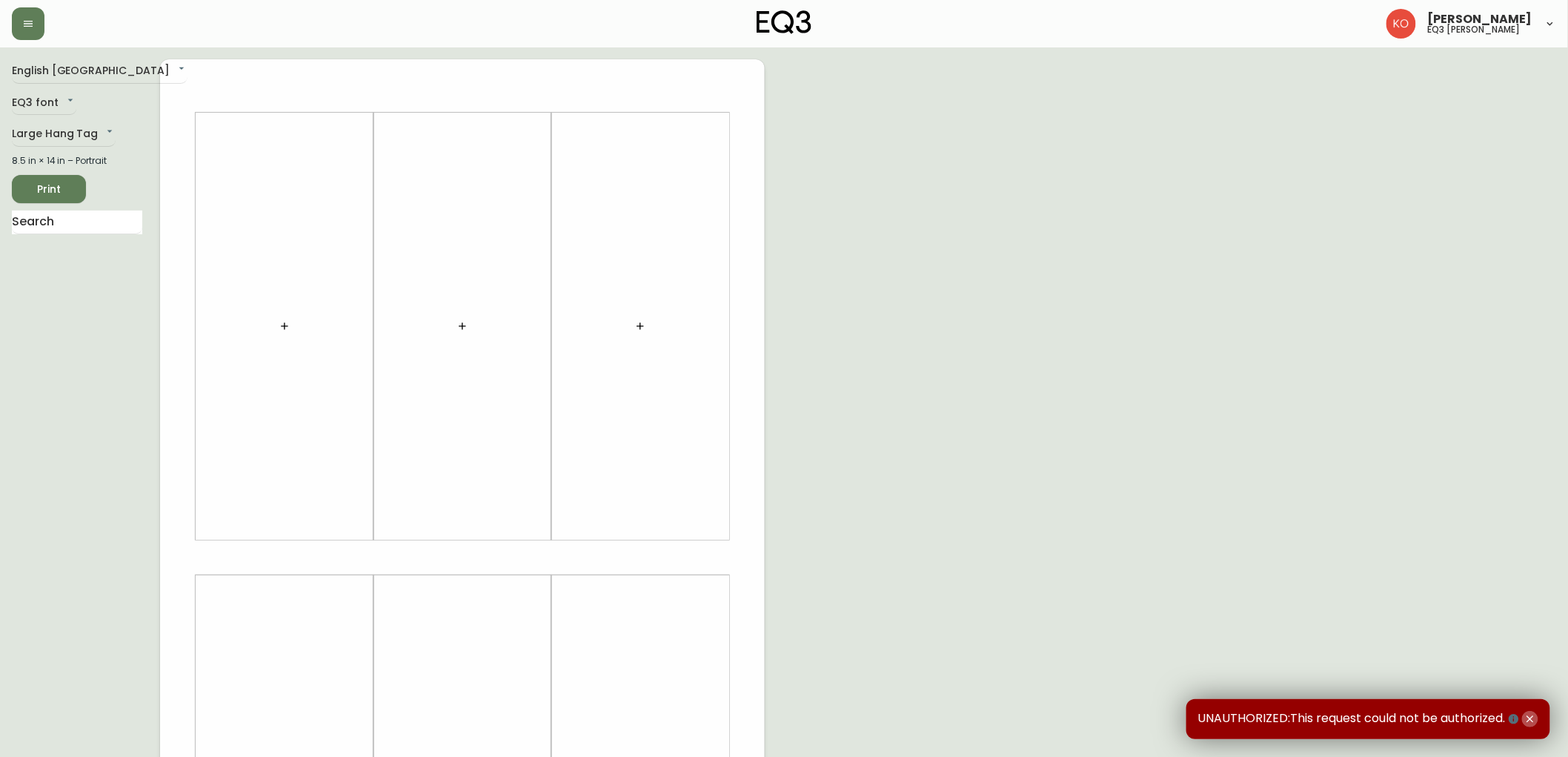
click at [1530, 716] on icon "button" at bounding box center [1530, 718] width 12 height 12
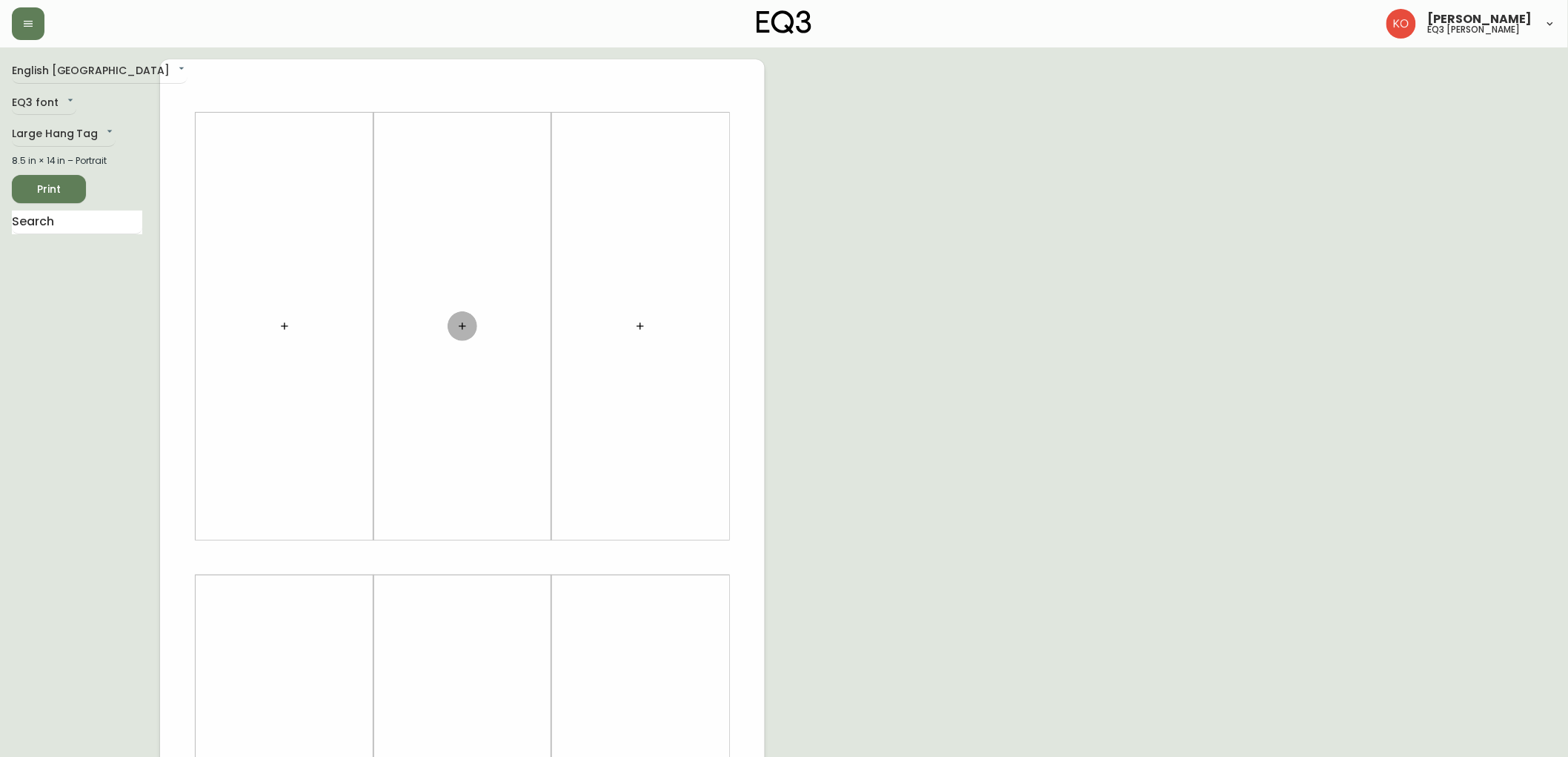
click at [473, 320] on button "button" at bounding box center [462, 326] width 30 height 30
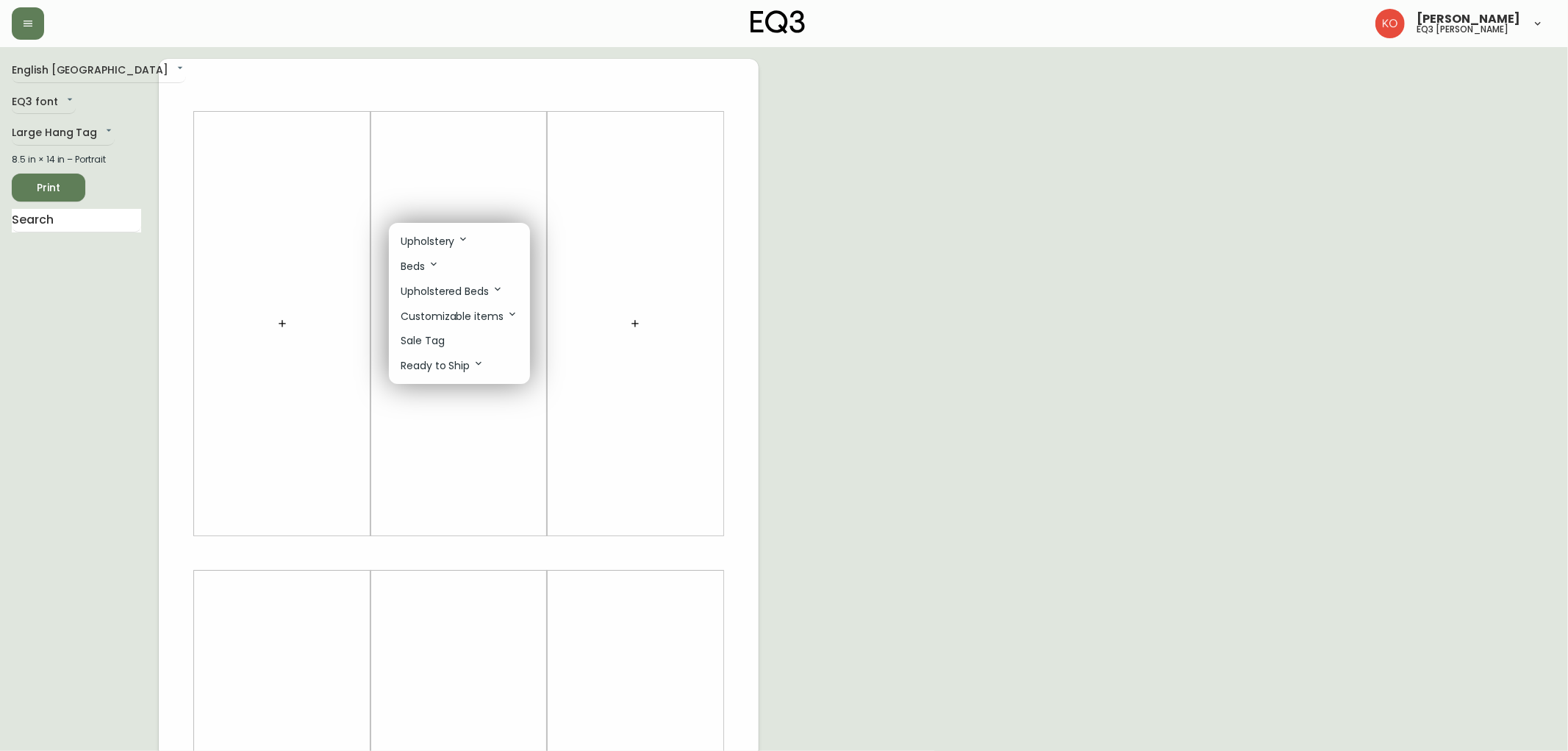
click at [26, 232] on div at bounding box center [784, 376] width 1568 height 751
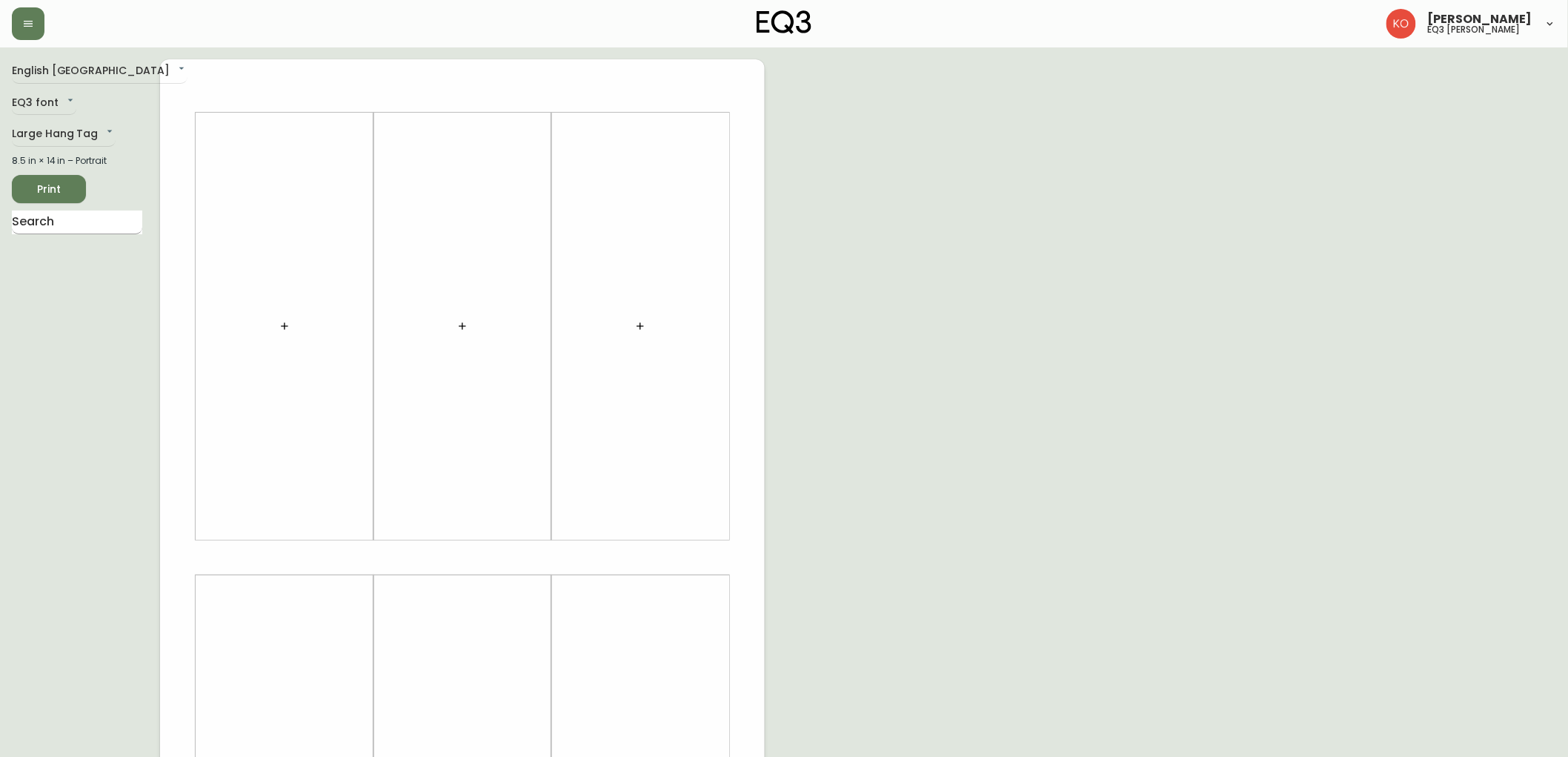
click at [33, 220] on input "text" at bounding box center [77, 222] width 130 height 23
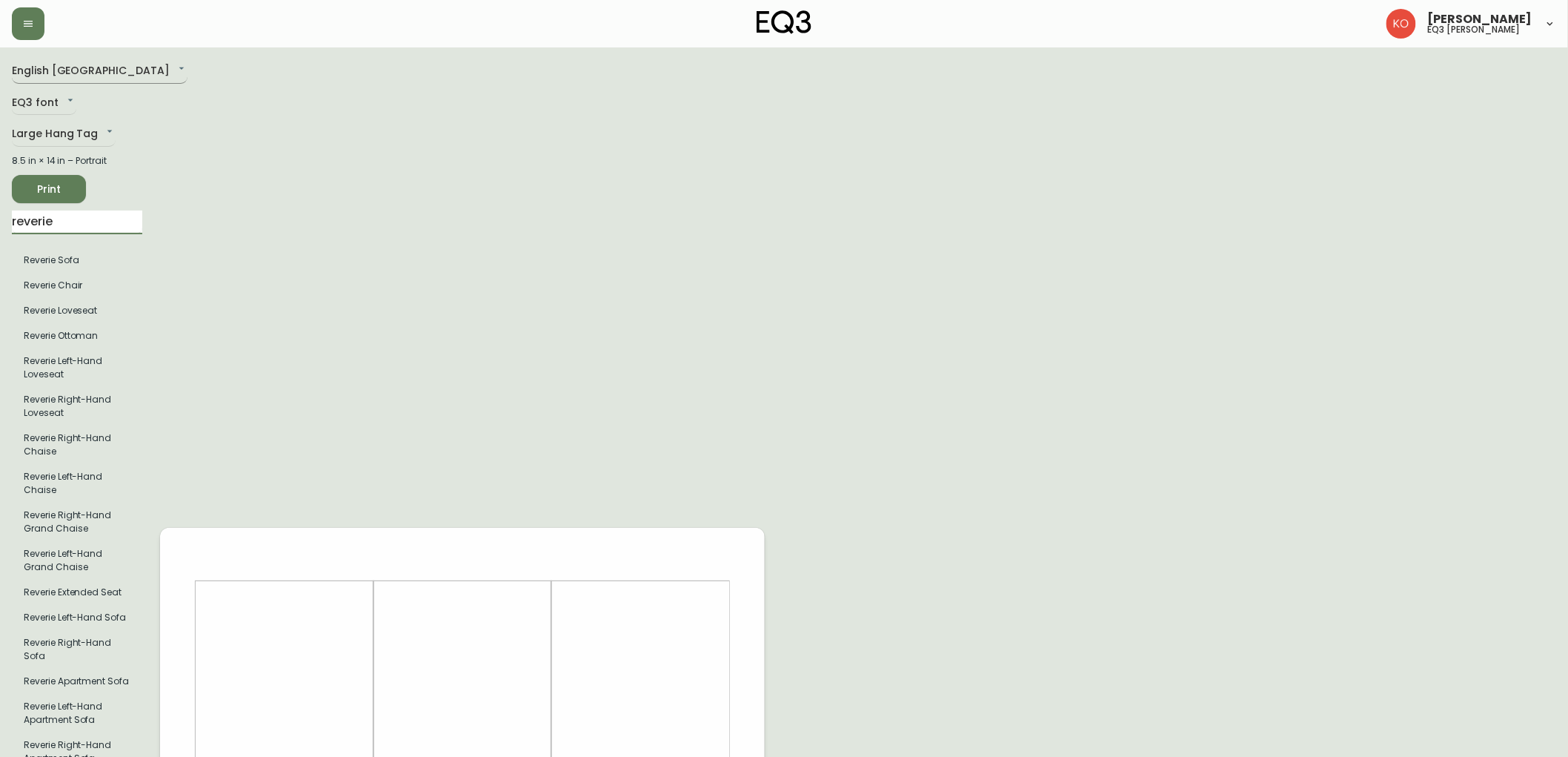
type input "reverie"
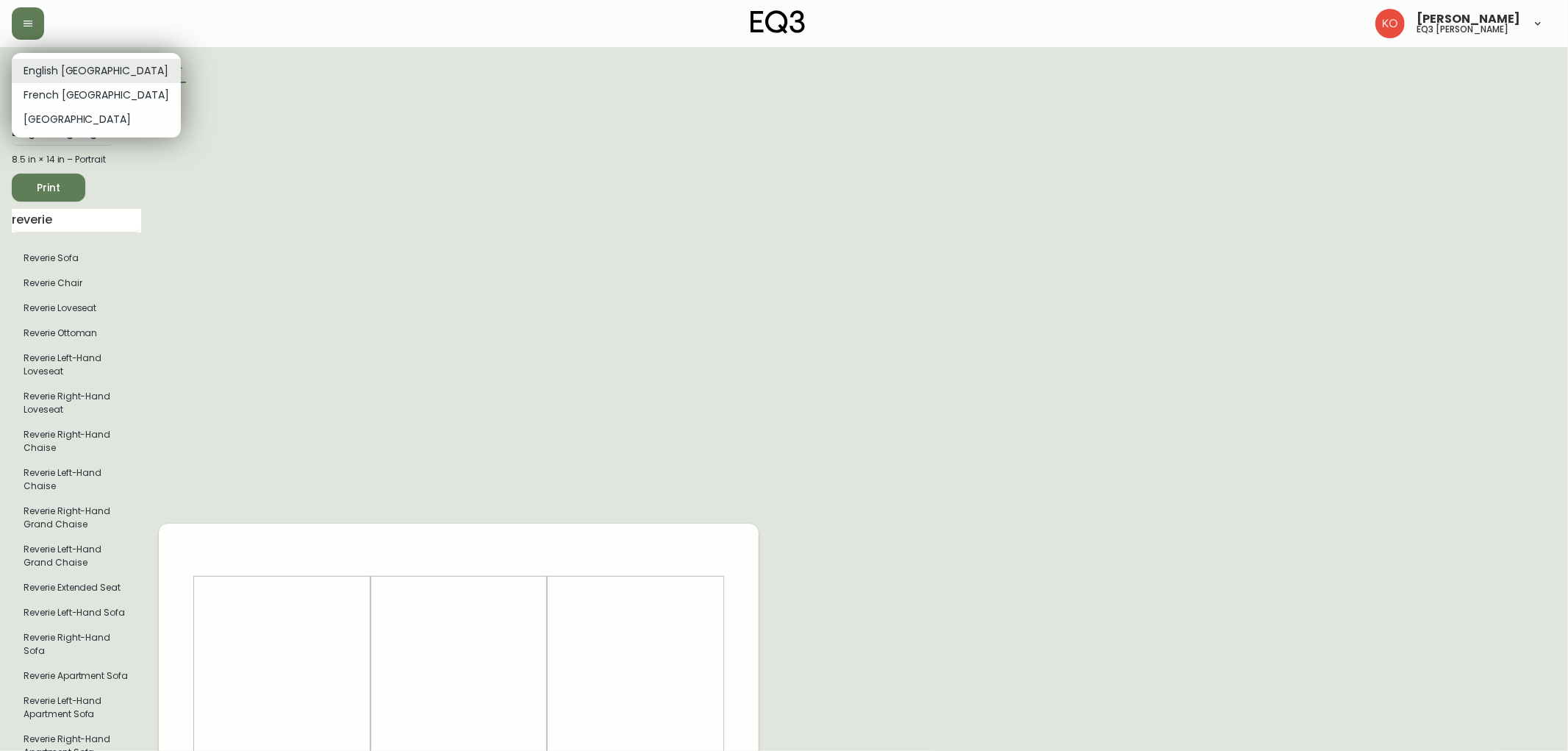
click at [81, 92] on li "French [GEOGRAPHIC_DATA]" at bounding box center [96, 95] width 169 height 24
type input "fr_CA"
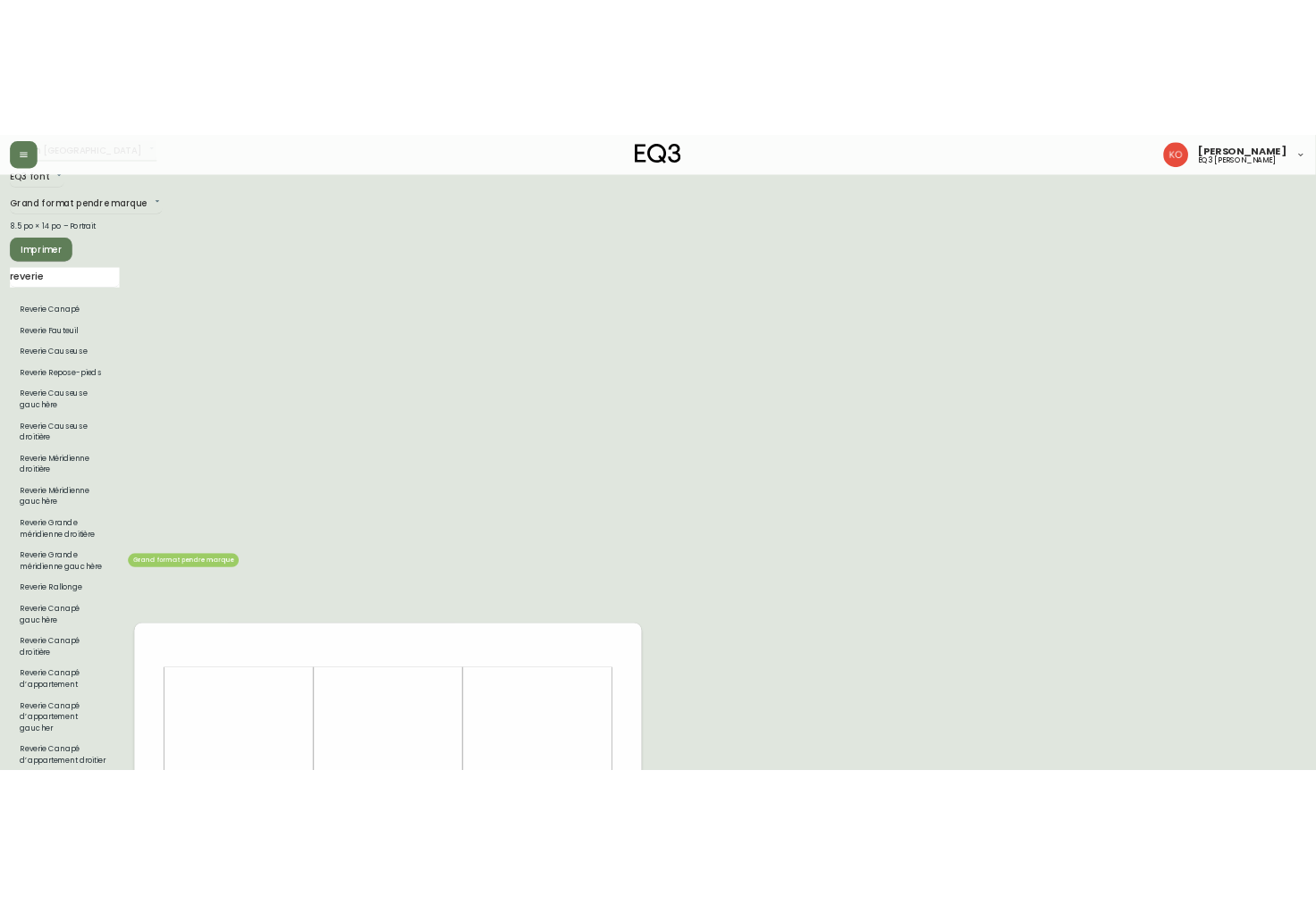
scroll to position [99, 0]
